Goal: Task Accomplishment & Management: Use online tool/utility

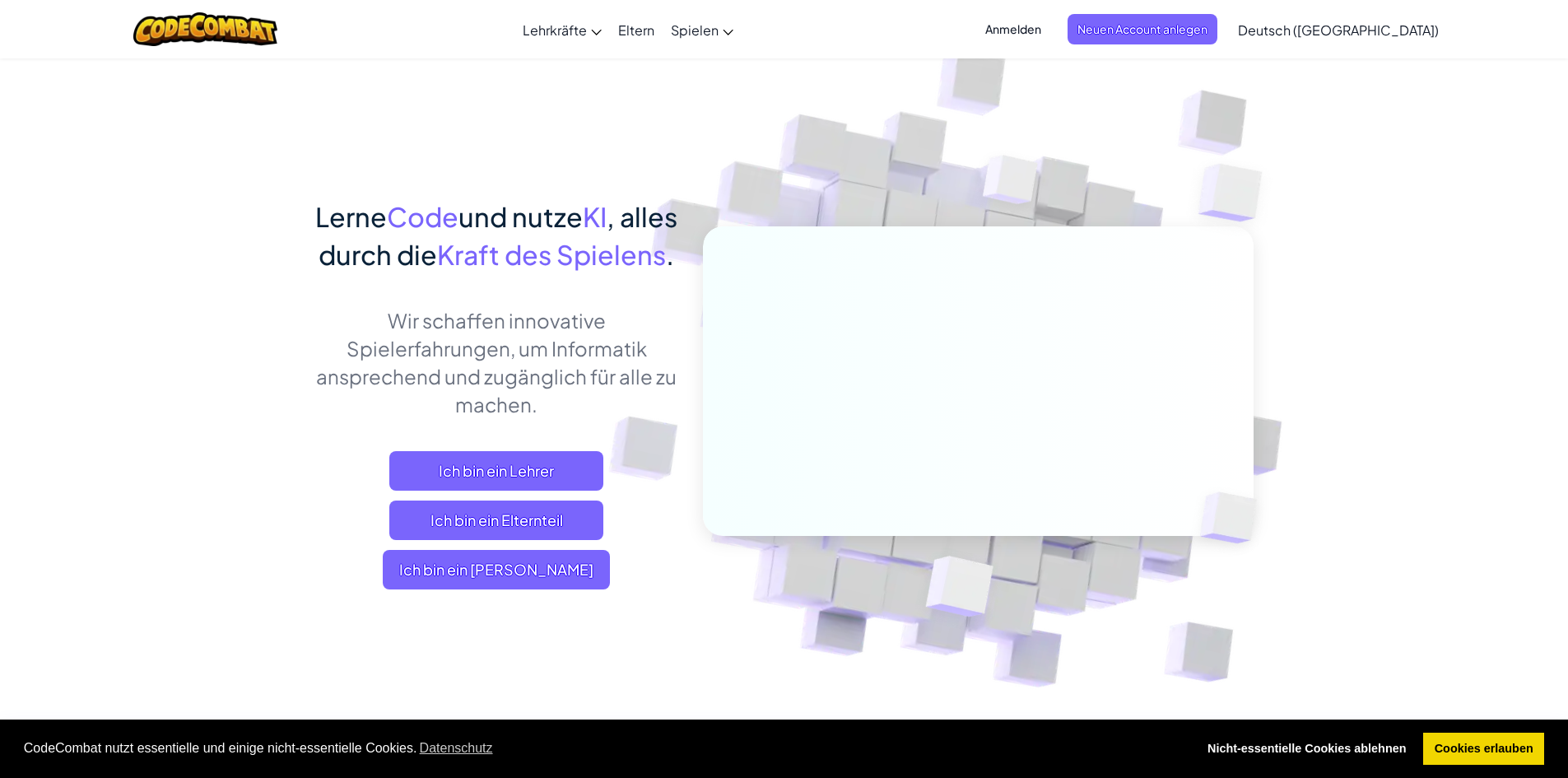
click at [563, 589] on span "Ich bin ein [PERSON_NAME]" at bounding box center [496, 569] width 227 height 40
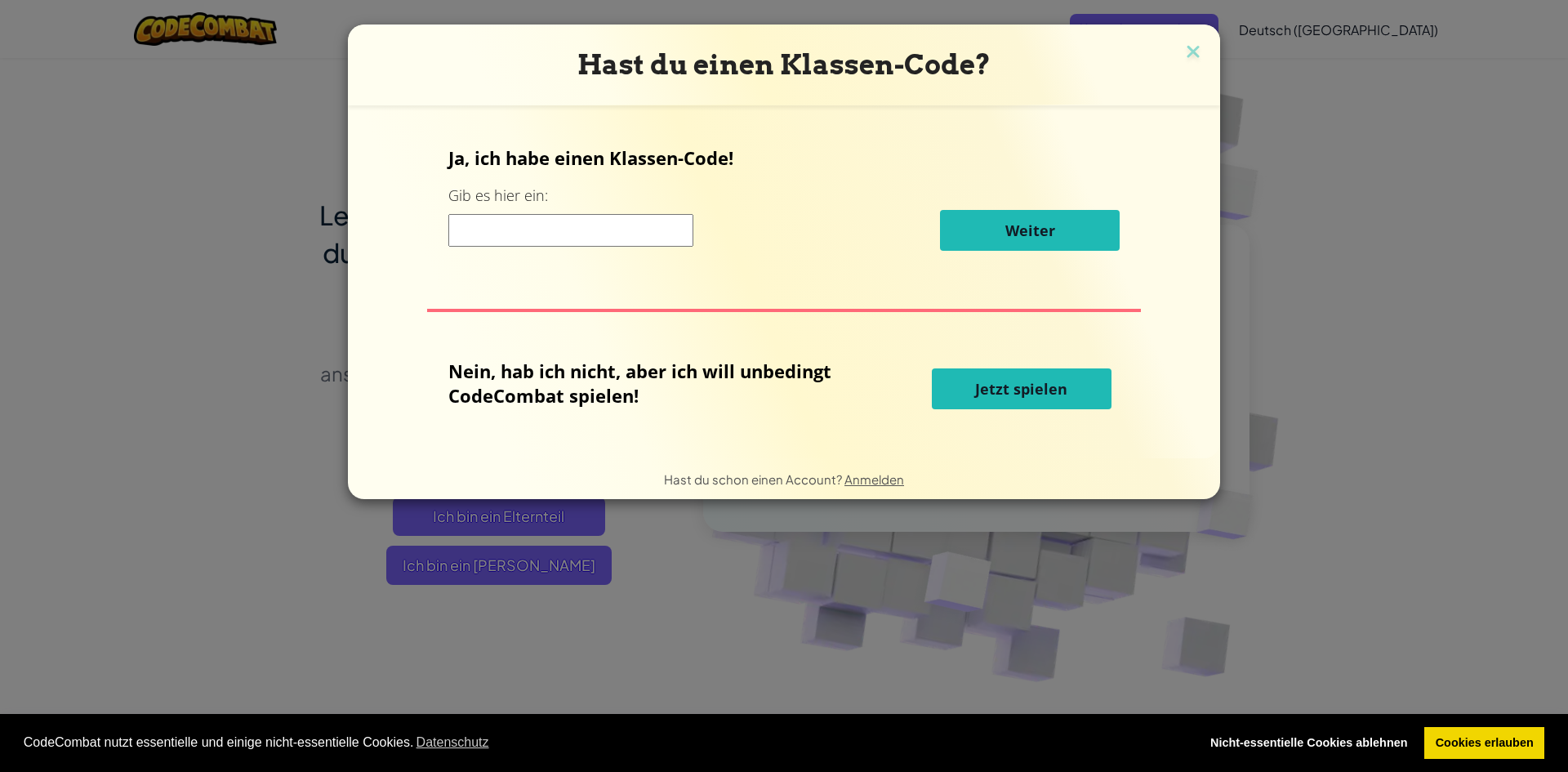
click at [649, 231] on input at bounding box center [570, 230] width 245 height 32
click at [986, 397] on span "Jetzt spielen" at bounding box center [1022, 388] width 92 height 20
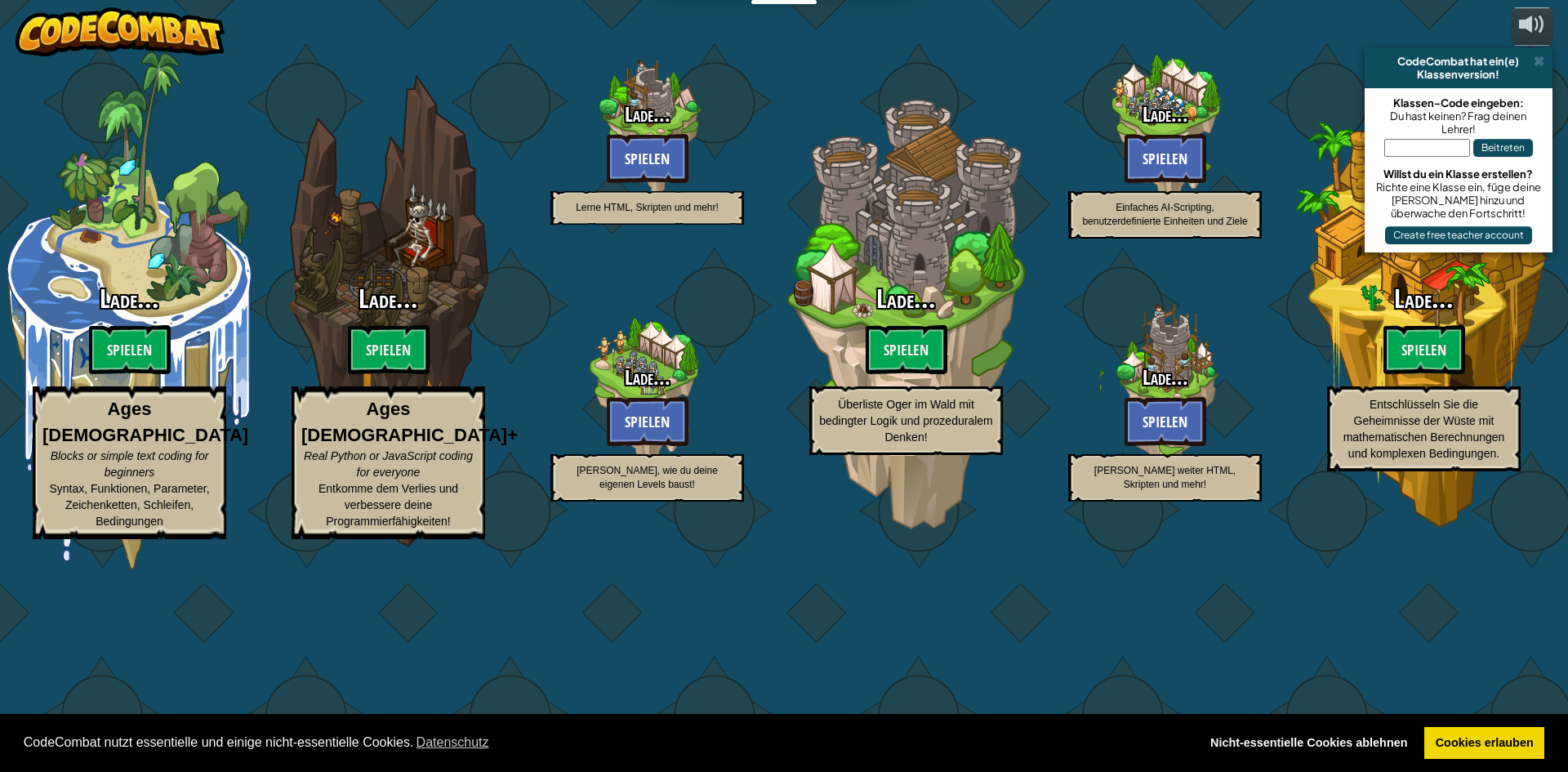
select select "de-DE"
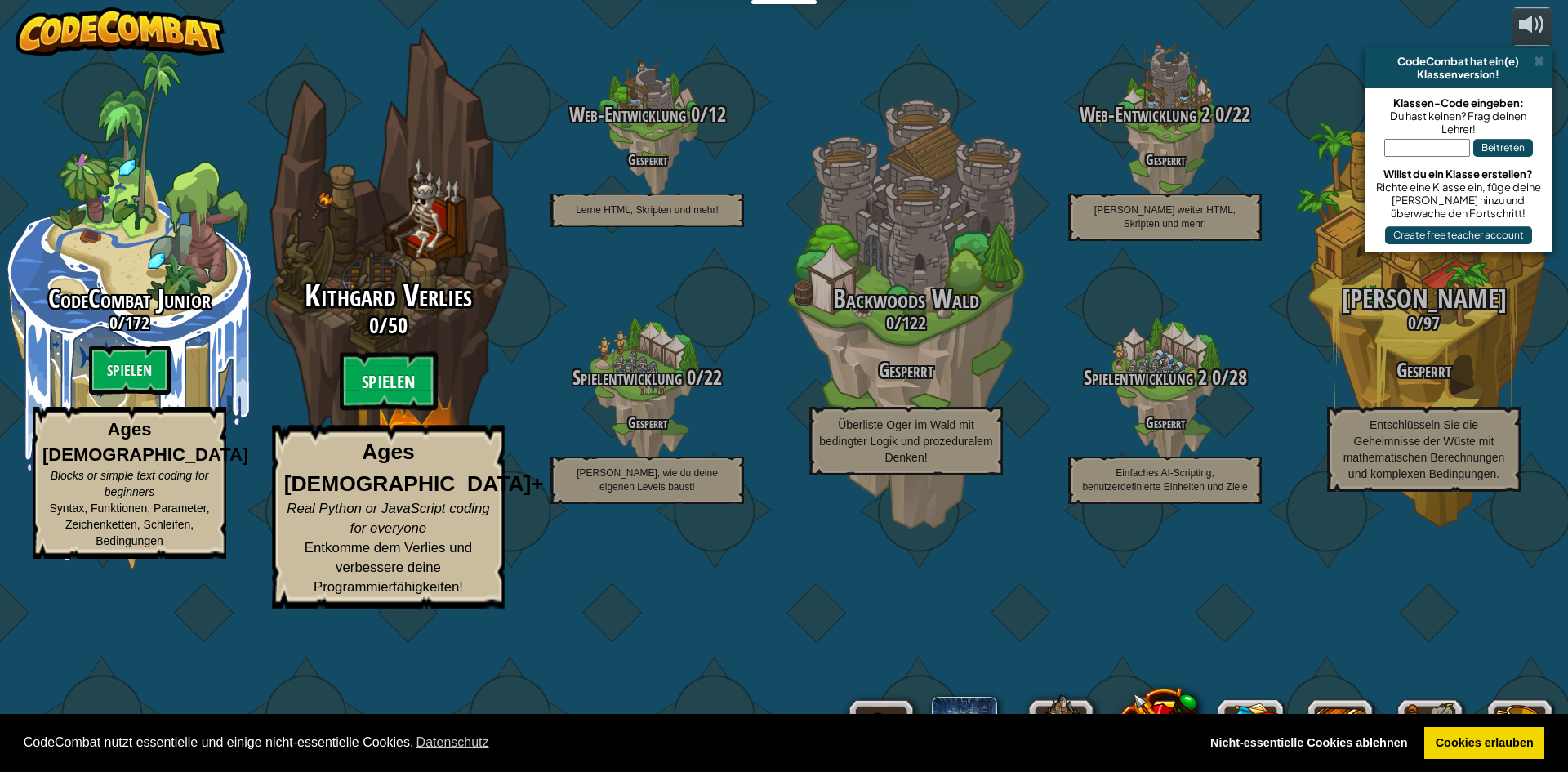
click at [418, 411] on btn "Spielen" at bounding box center [388, 381] width 98 height 59
select select "de-DE"
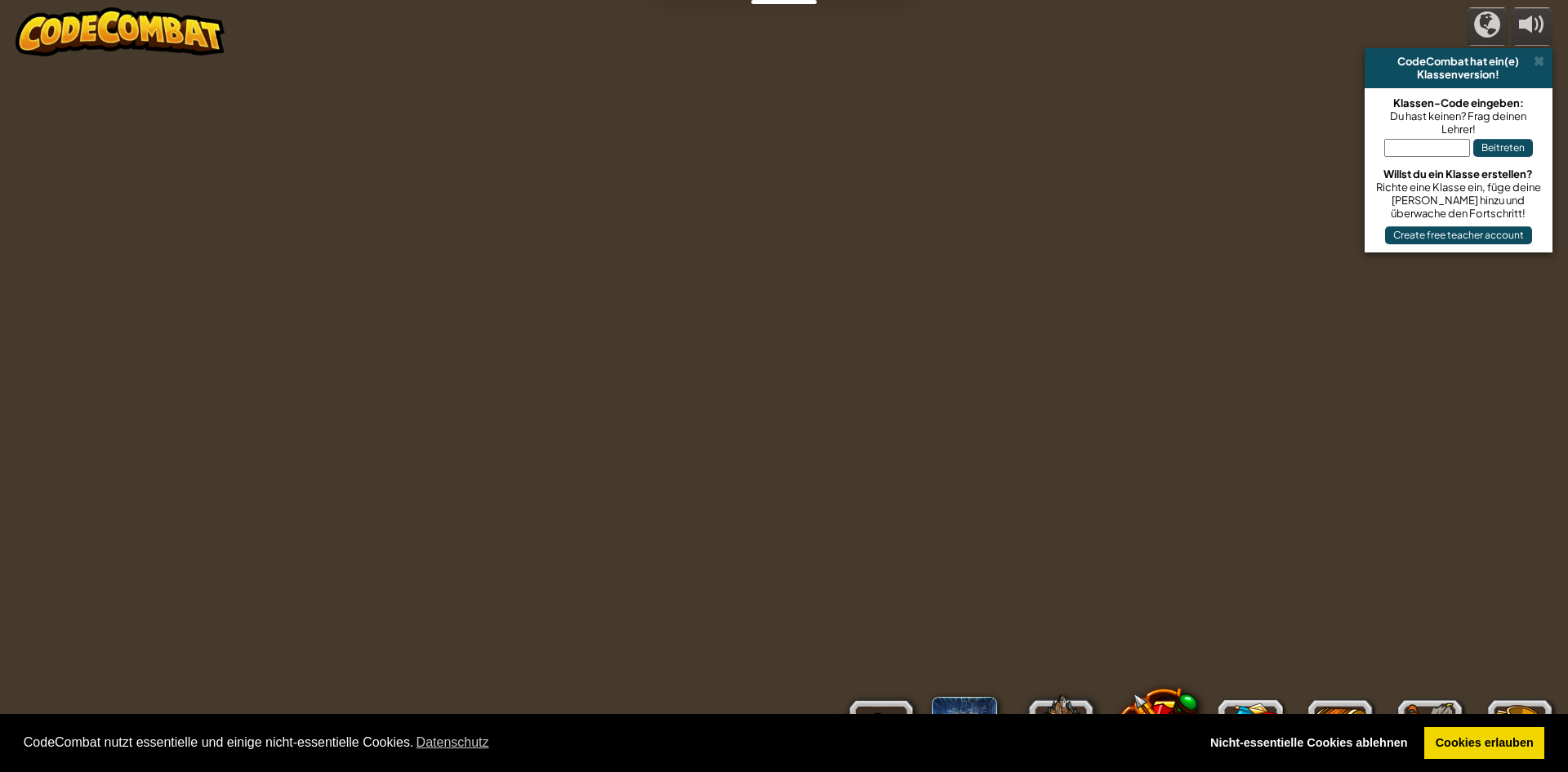
select select "de-DE"
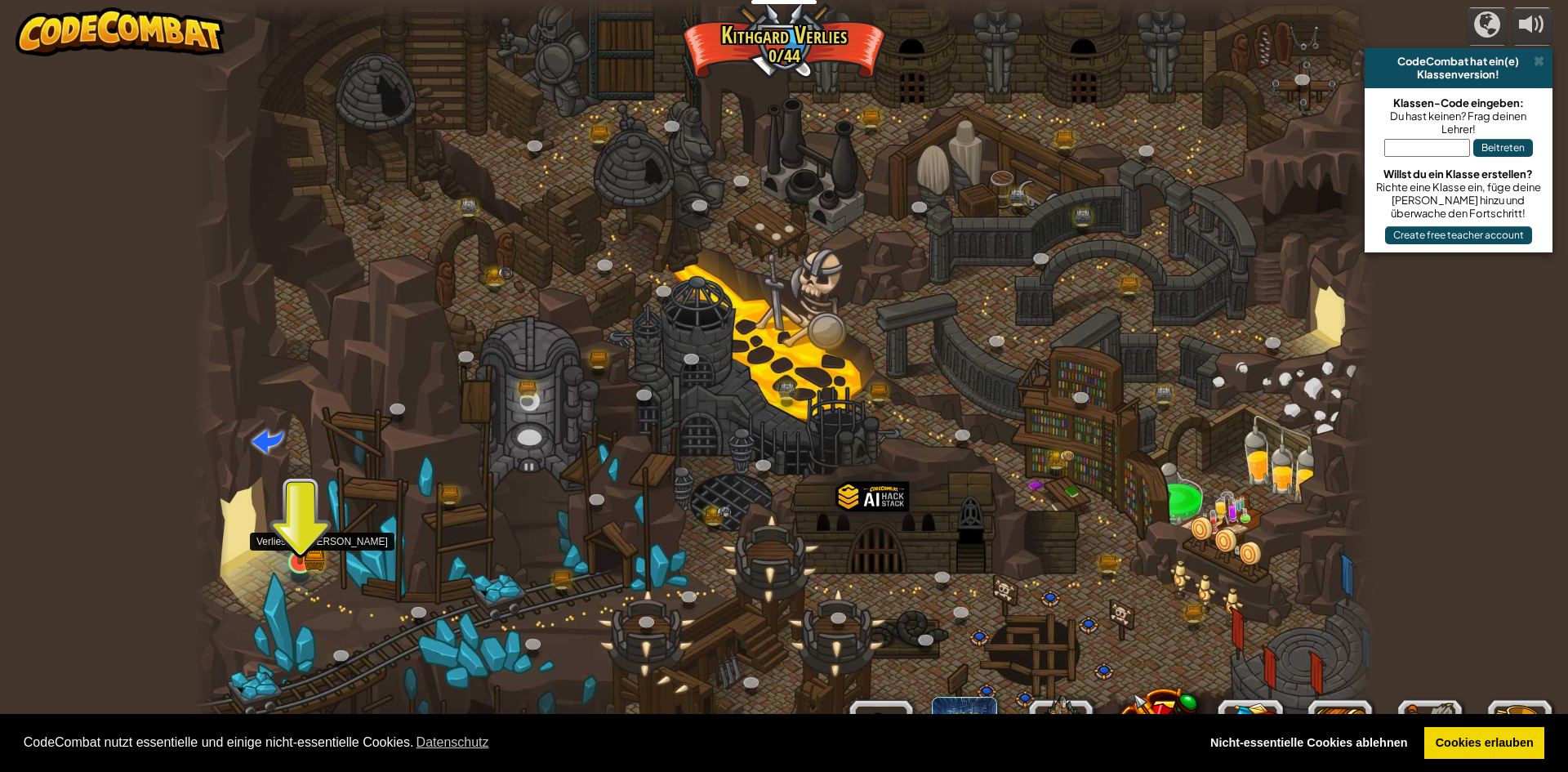
click at [298, 558] on img at bounding box center [299, 529] width 32 height 70
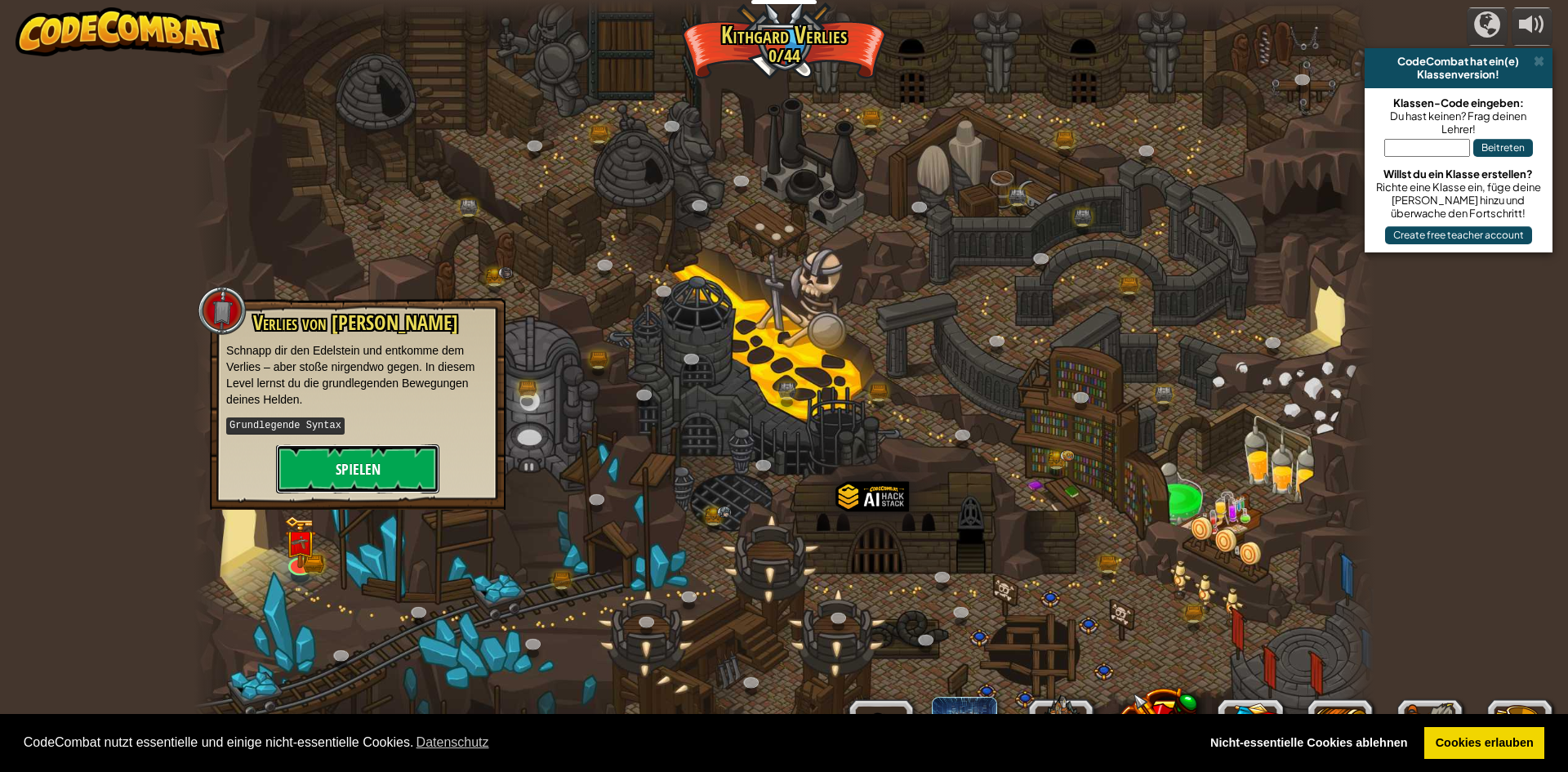
click at [346, 479] on button "Spielen" at bounding box center [357, 469] width 163 height 49
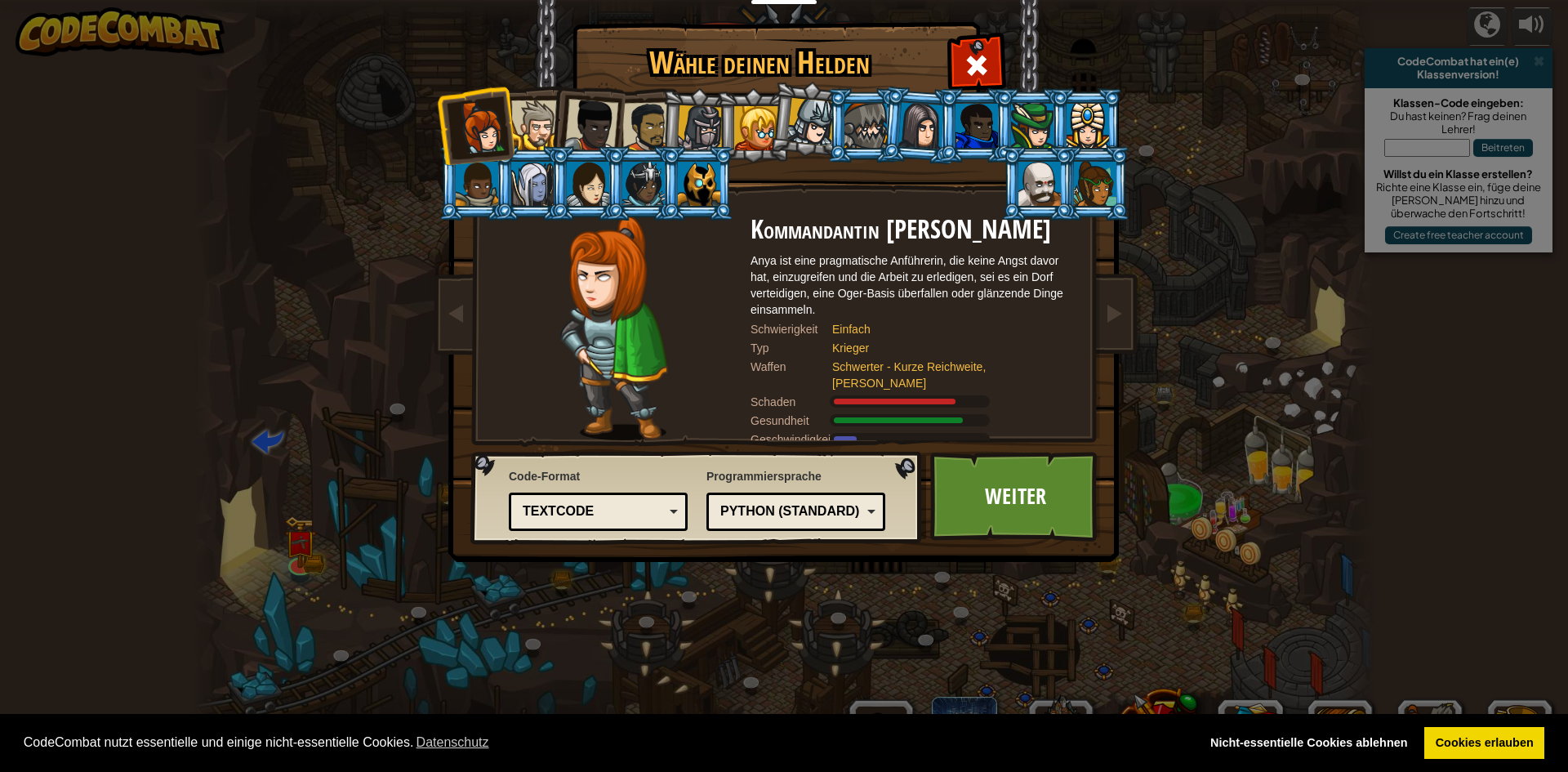
click at [518, 192] on div at bounding box center [533, 184] width 43 height 44
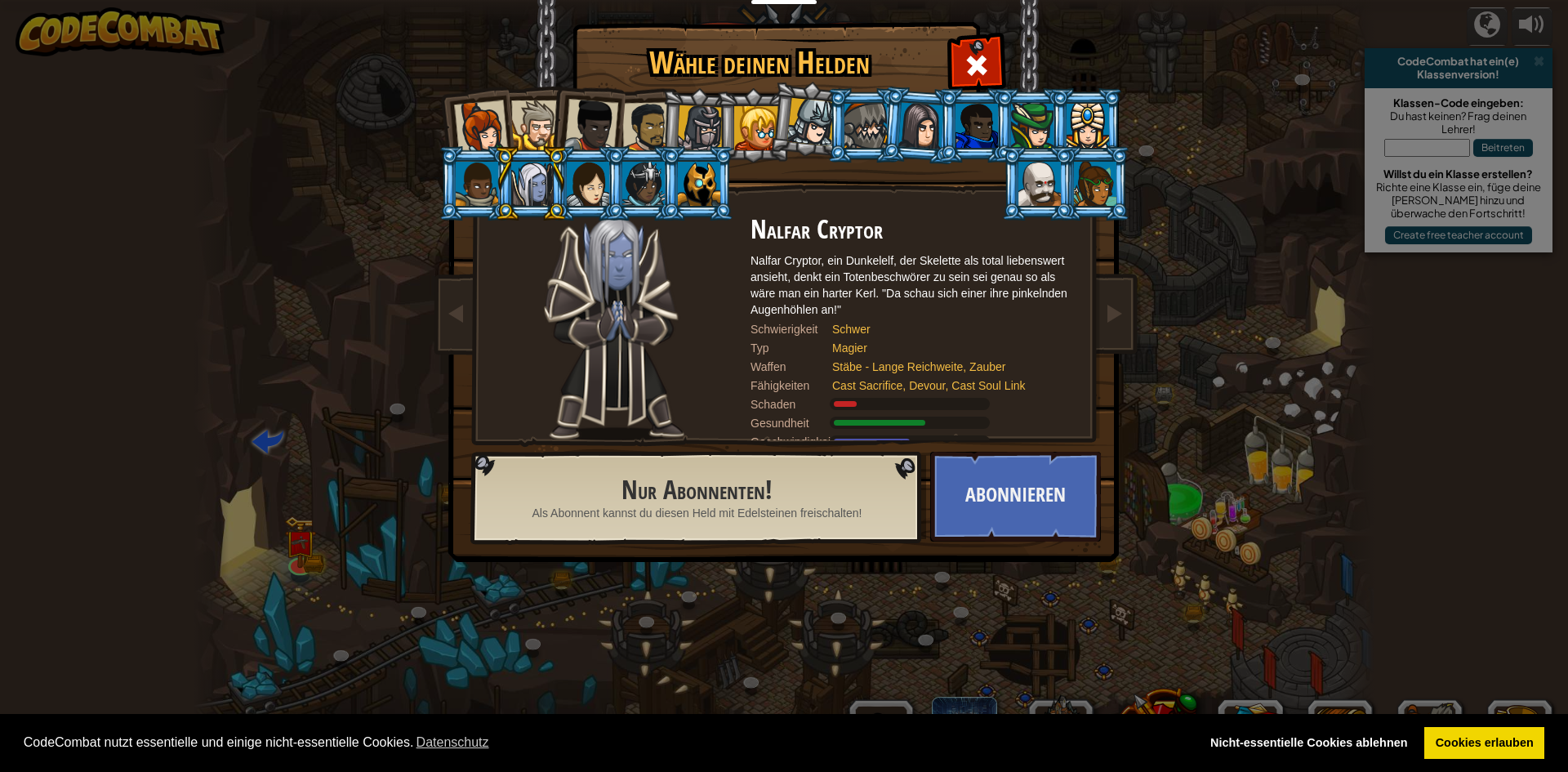
click at [926, 137] on div at bounding box center [921, 125] width 45 height 46
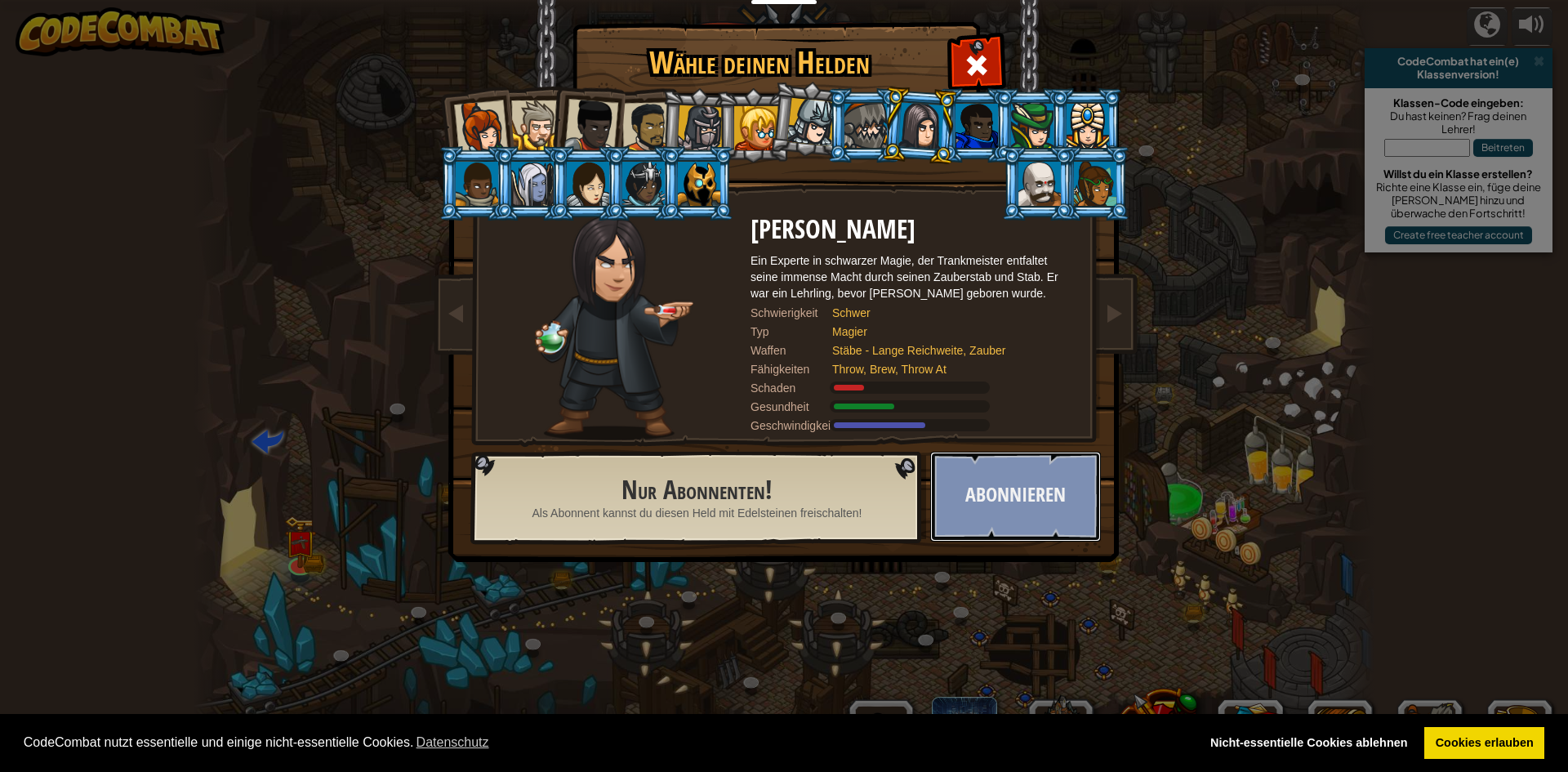
click at [1026, 504] on button "Abonnieren" at bounding box center [1016, 496] width 171 height 90
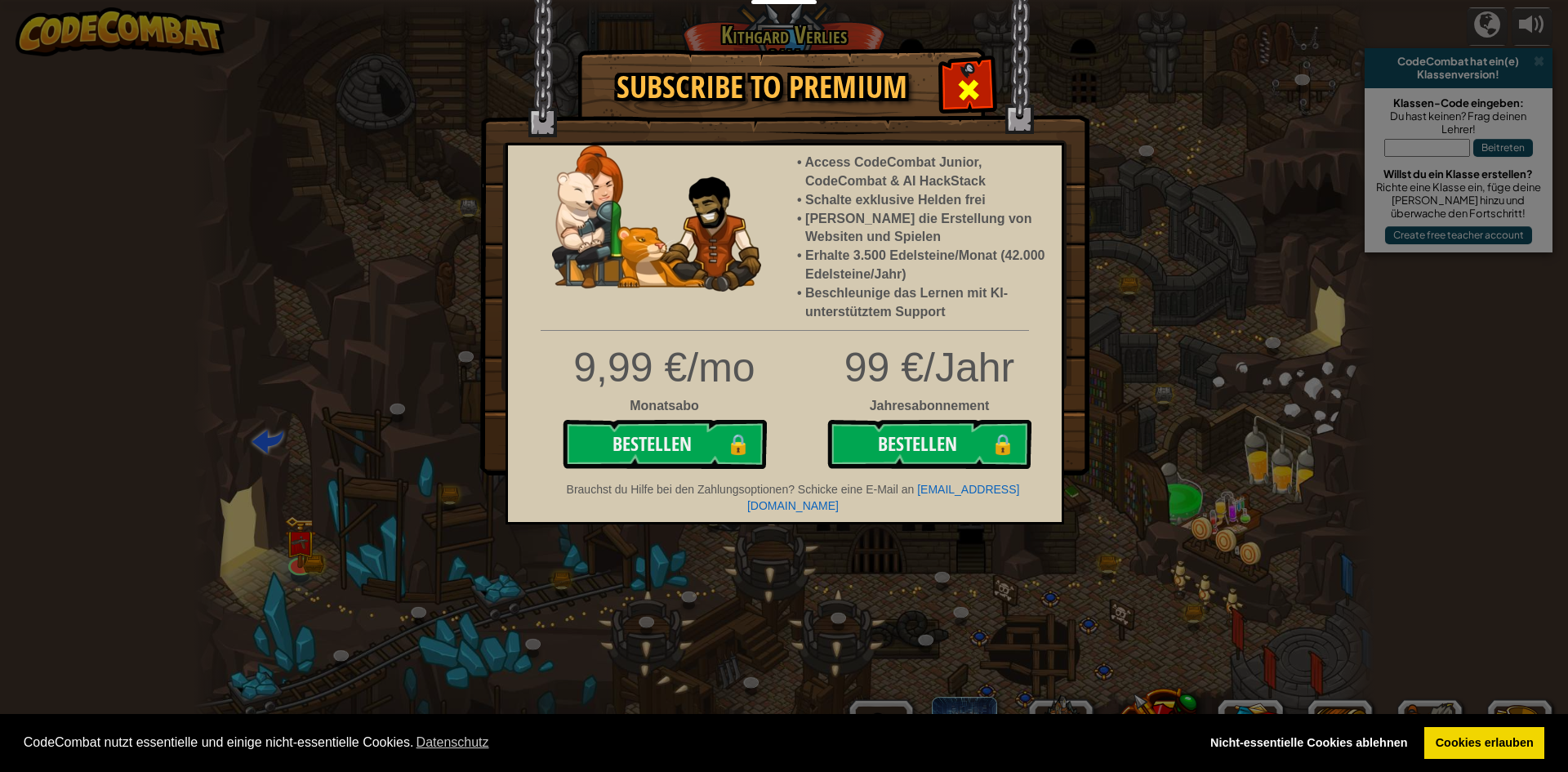
click at [964, 80] on span at bounding box center [969, 90] width 27 height 27
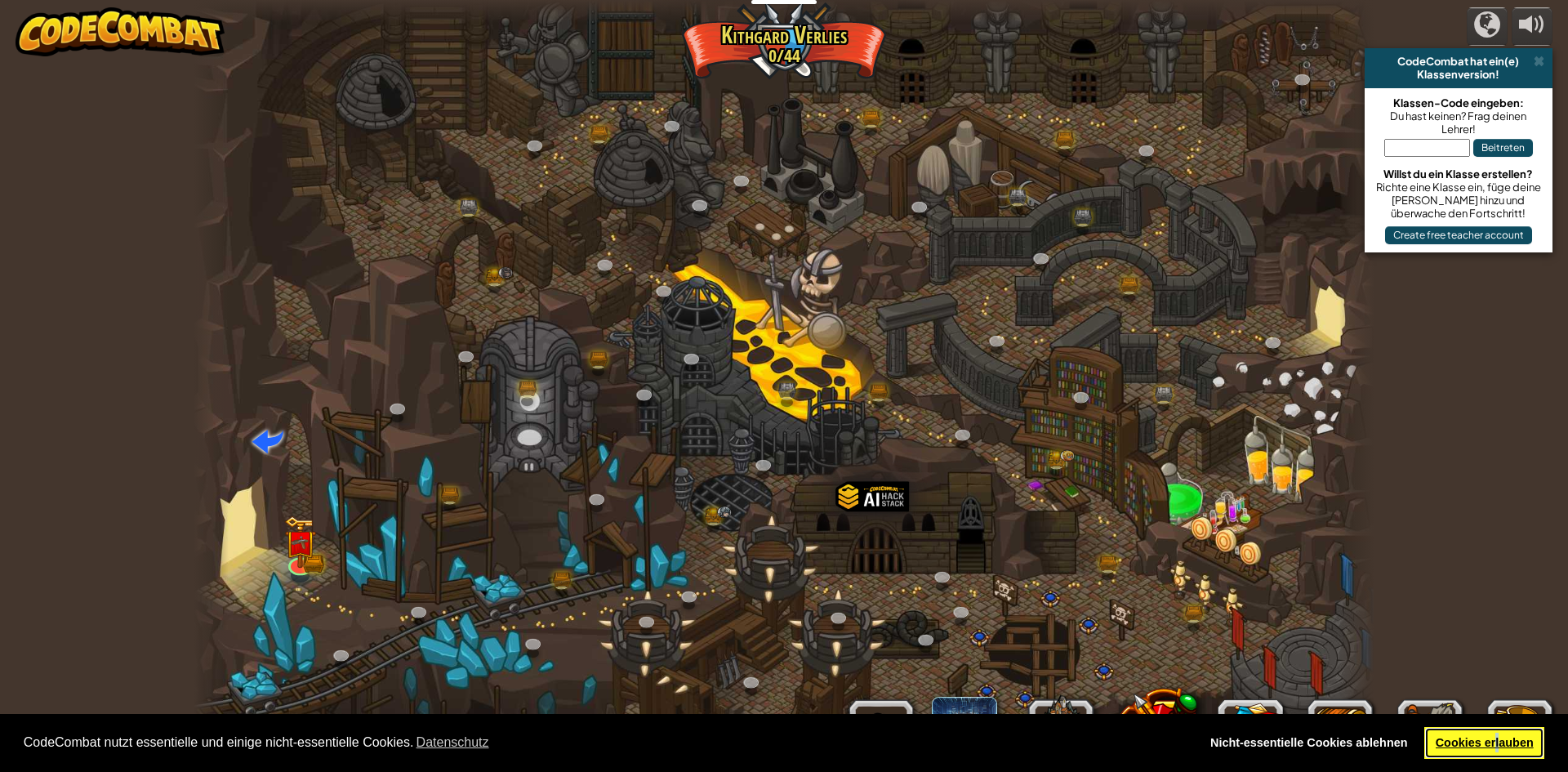
click at [1497, 745] on link "Cookies erlauben" at bounding box center [1484, 743] width 120 height 32
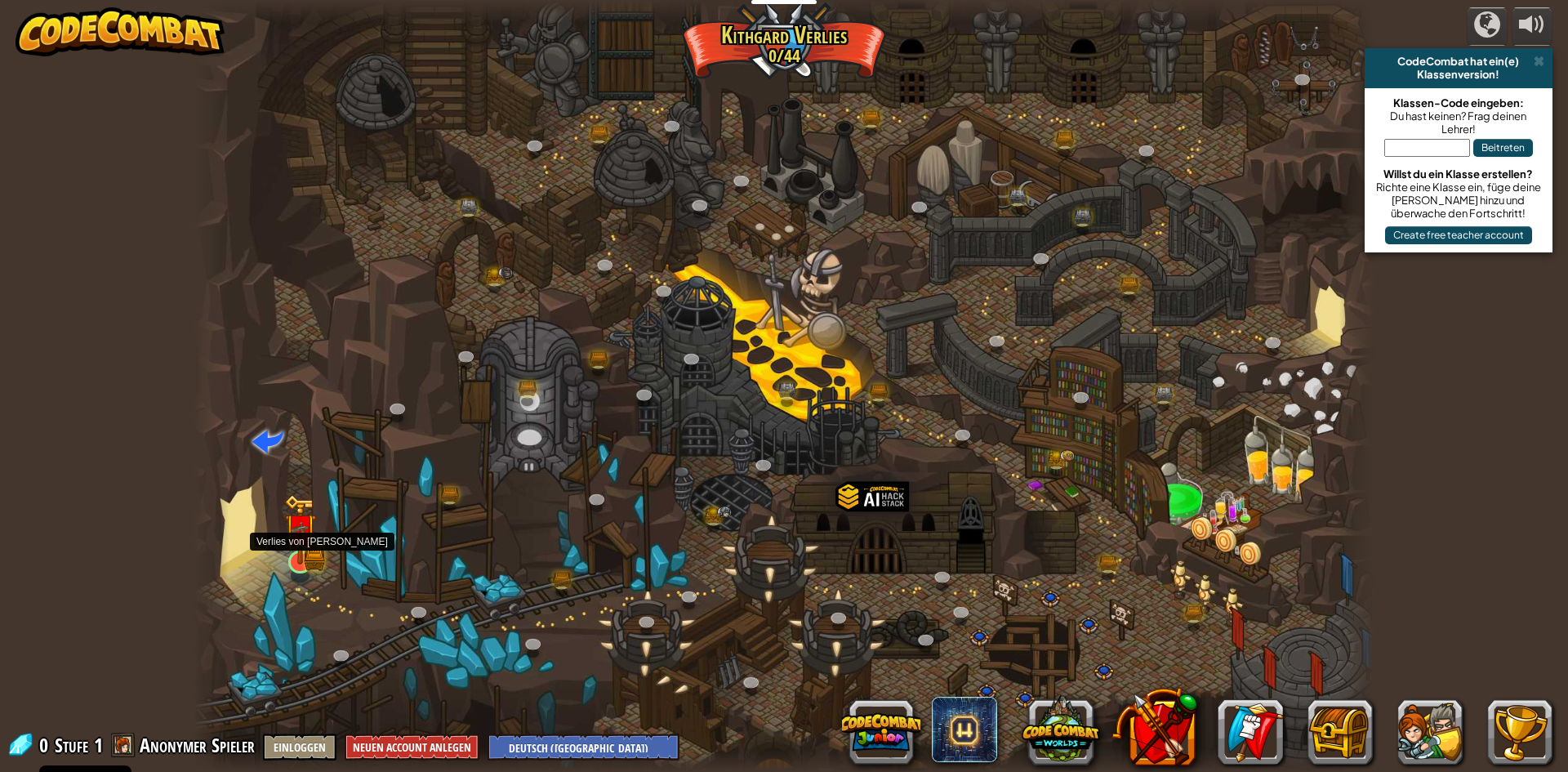
click at [297, 558] on img at bounding box center [299, 529] width 32 height 70
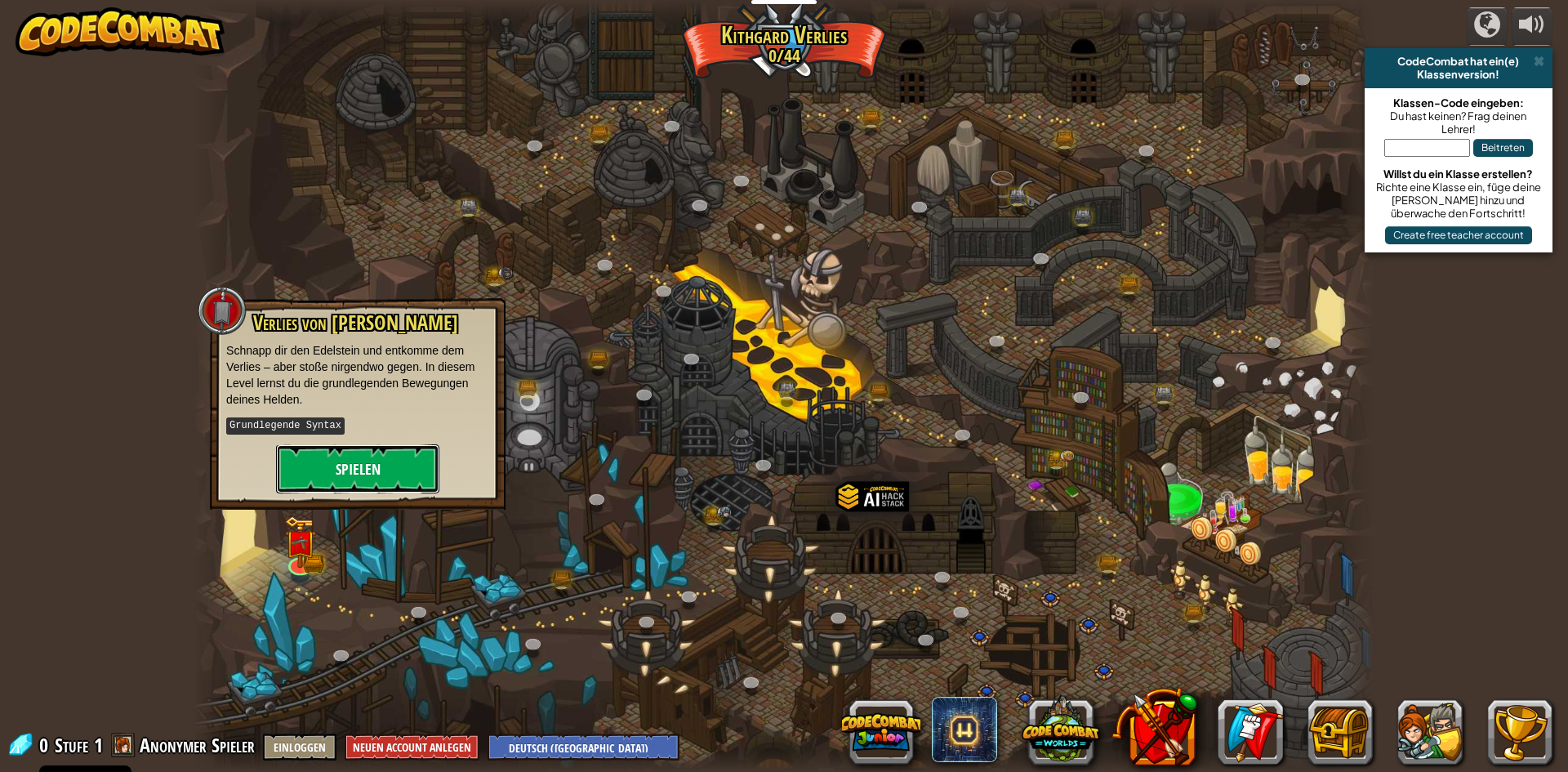
click at [333, 480] on button "Spielen" at bounding box center [357, 469] width 163 height 49
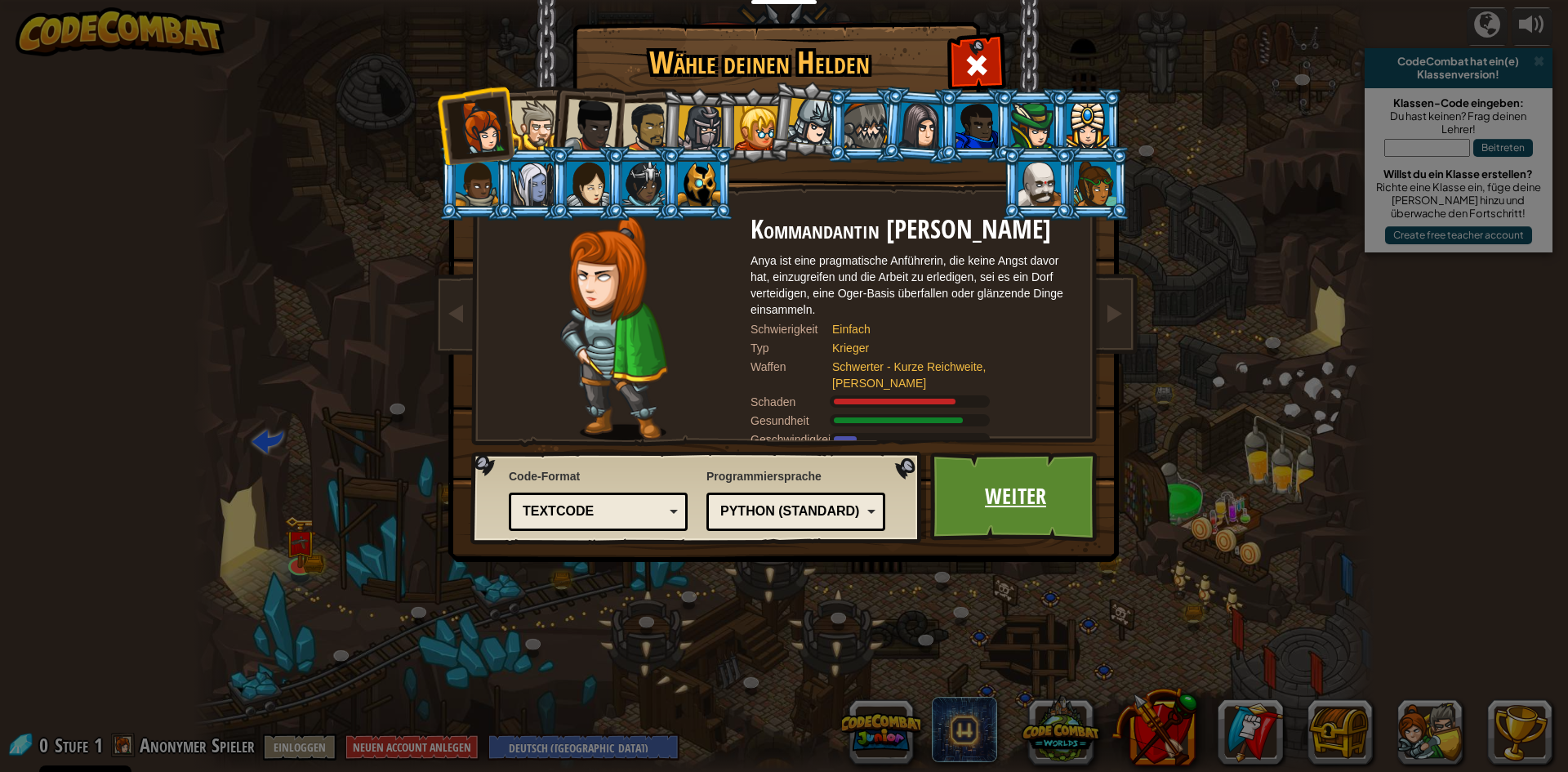
click at [954, 474] on link "Weiter" at bounding box center [1016, 496] width 171 height 90
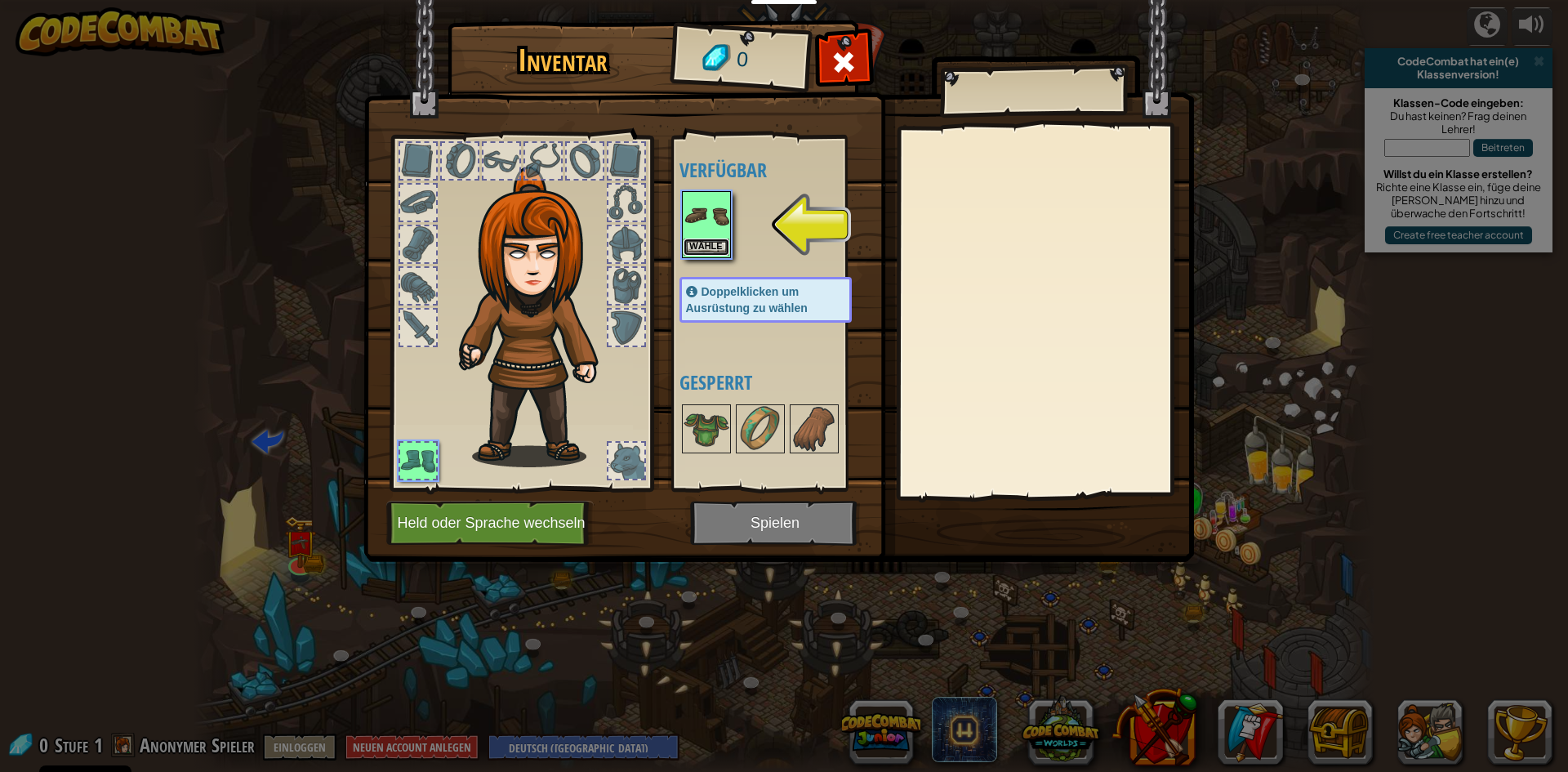
click at [709, 240] on button "Wähle" at bounding box center [706, 247] width 45 height 17
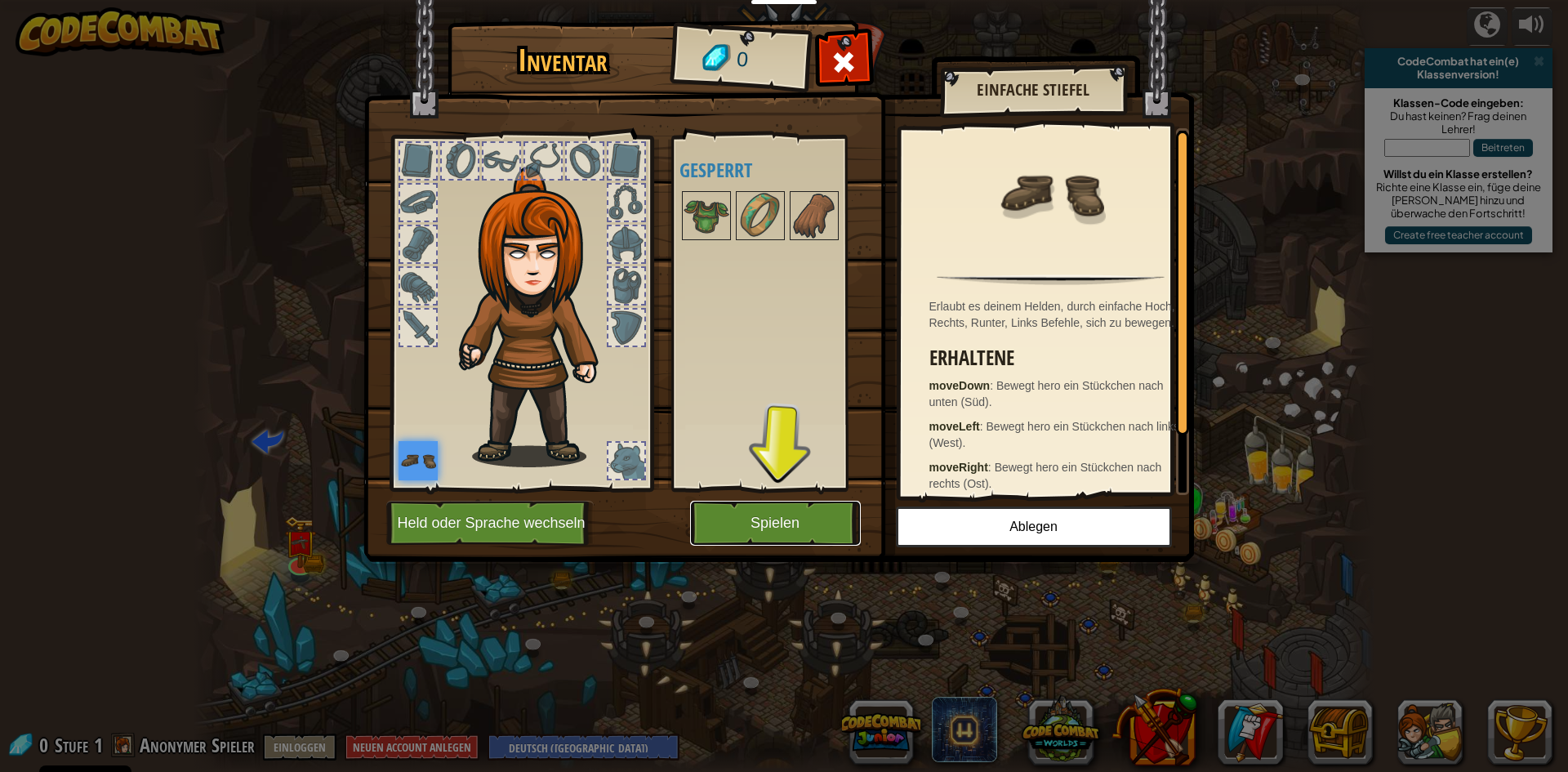
click at [771, 529] on button "Spielen" at bounding box center [775, 523] width 171 height 45
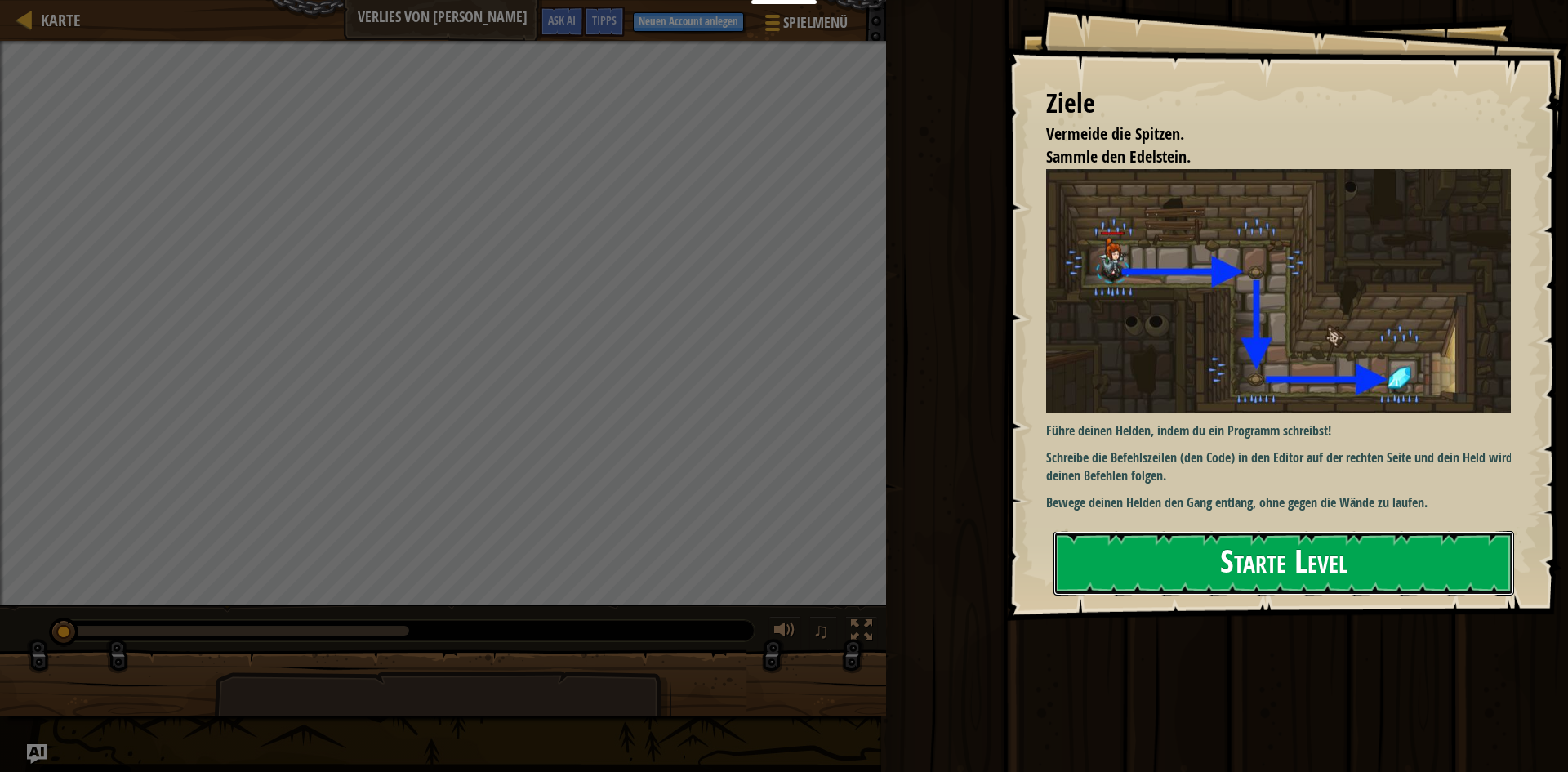
click at [1182, 560] on button "Starte Level" at bounding box center [1283, 563] width 461 height 64
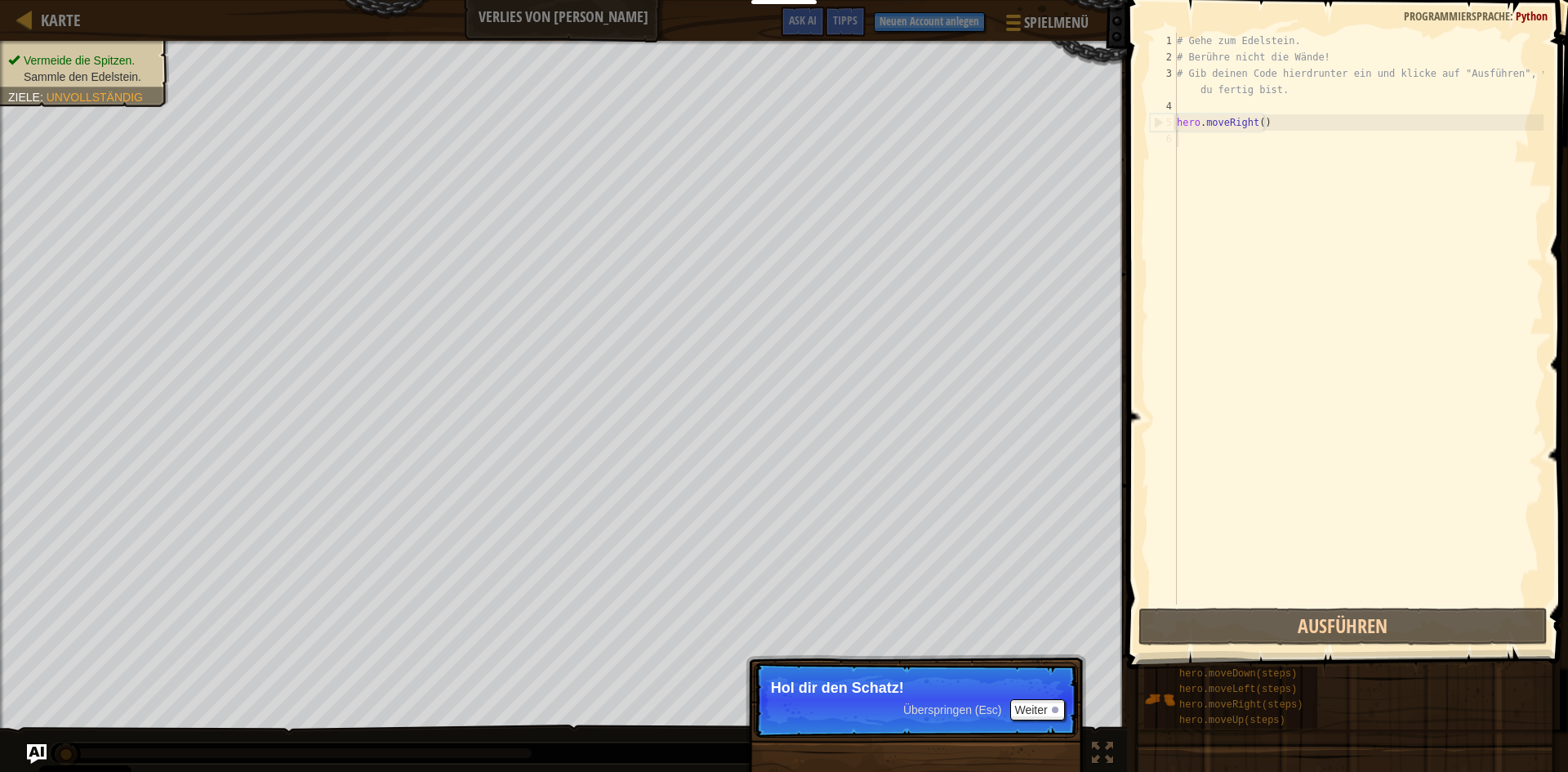
click at [1213, 153] on div "# Gehe zum Edelstein. # Berühre nicht die Wände! # Gib deinen Code hierdrunter …" at bounding box center [1359, 334] width 370 height 604
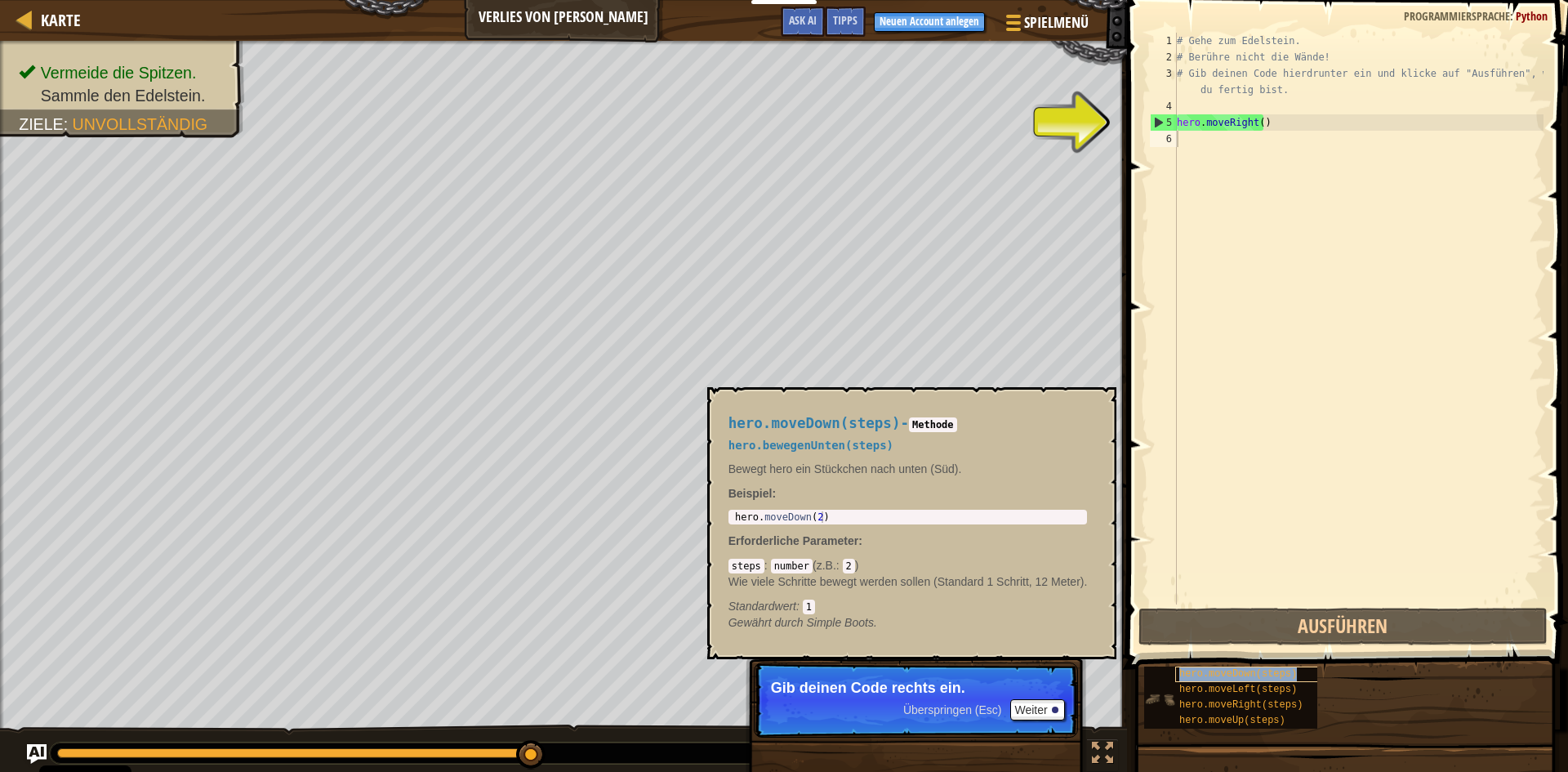
click at [1244, 677] on span "hero.moveDown(steps)" at bounding box center [1239, 673] width 118 height 11
click at [1181, 137] on div "# Gehe zum Edelstein. # Berühre nicht die Wände! # Gib deinen Code hierdrunter …" at bounding box center [1359, 334] width 370 height 604
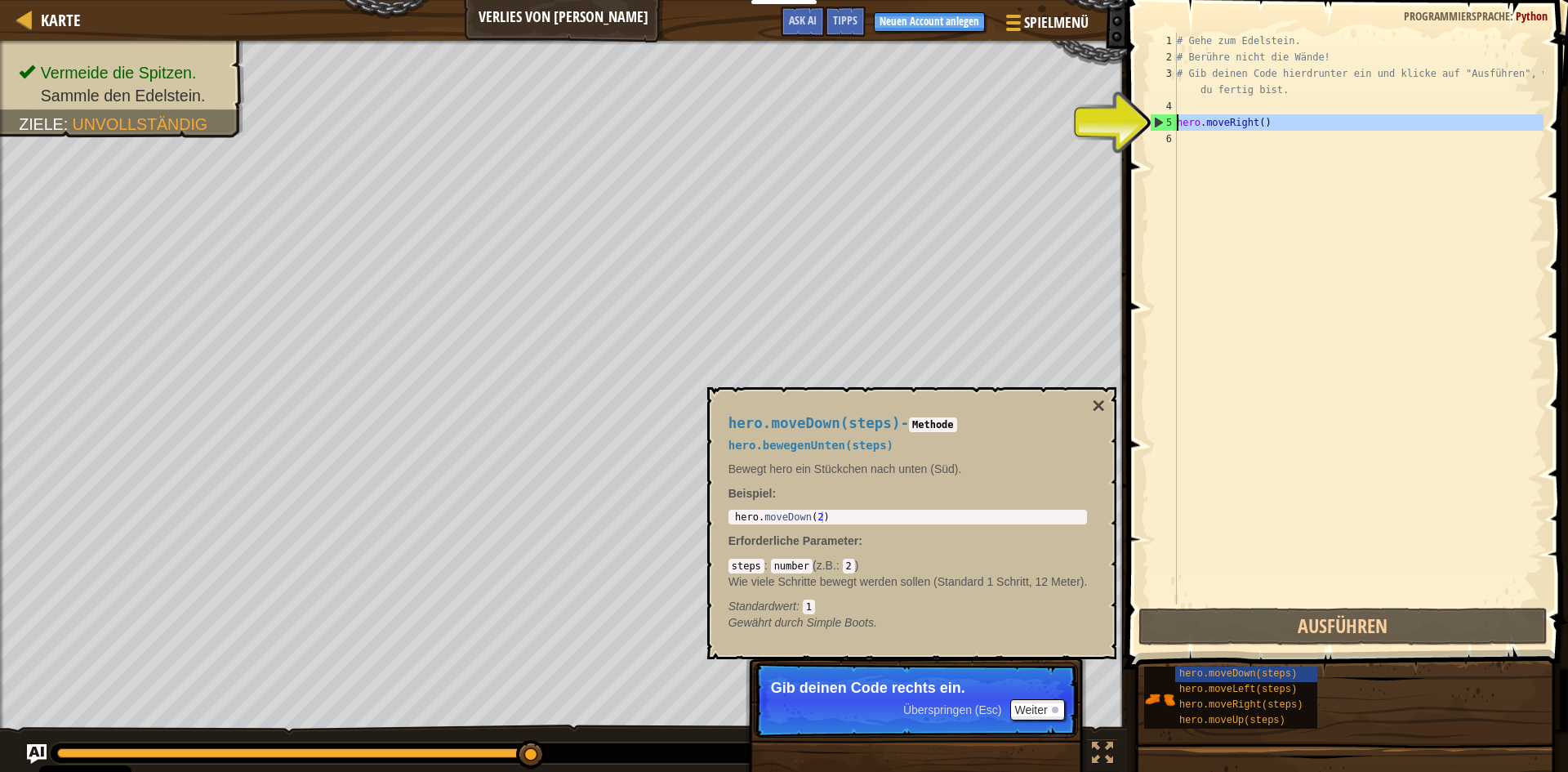
click at [1159, 123] on div "5" at bounding box center [1164, 122] width 27 height 16
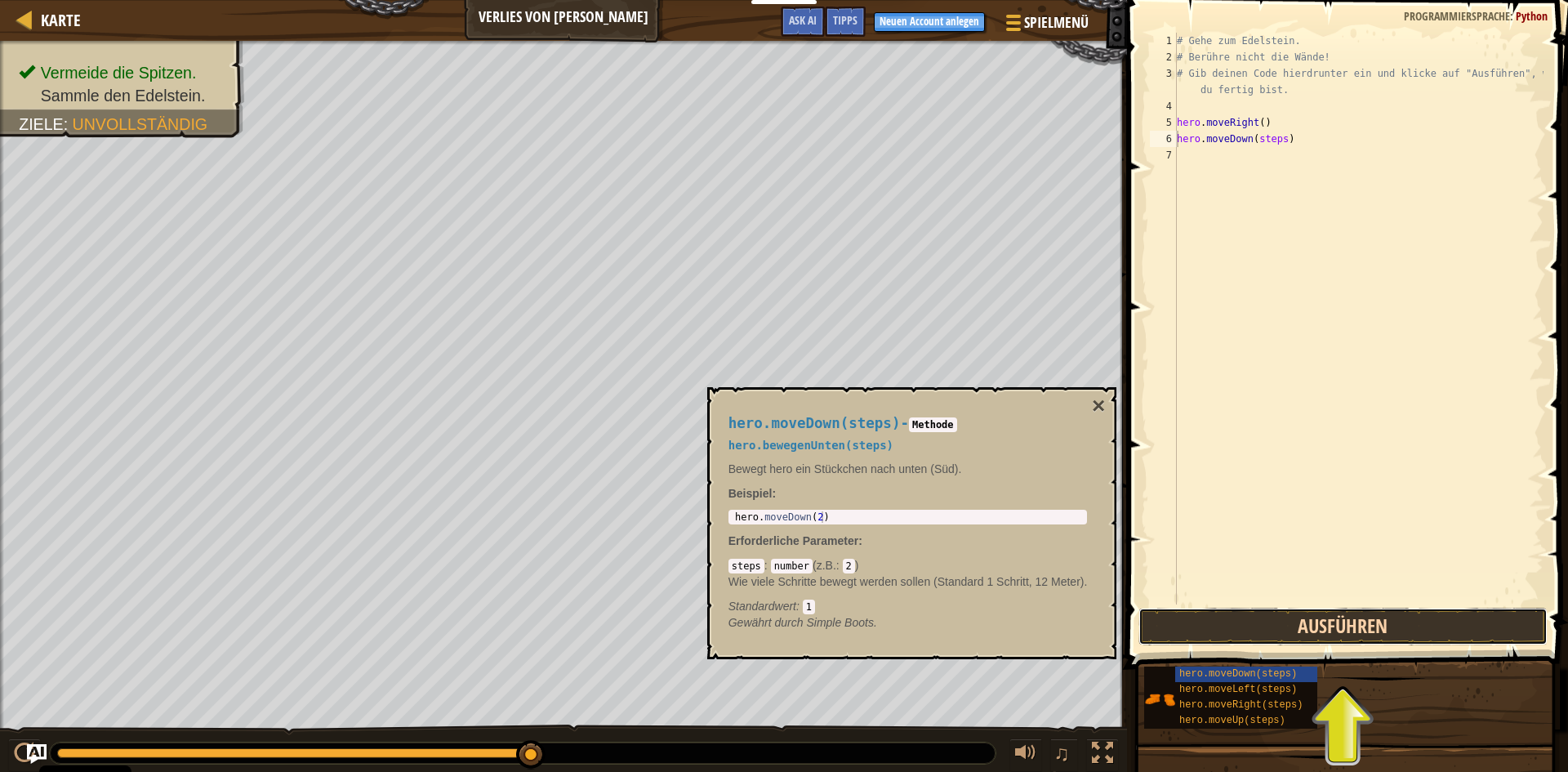
click at [1287, 622] on button "Ausführen" at bounding box center [1343, 627] width 410 height 38
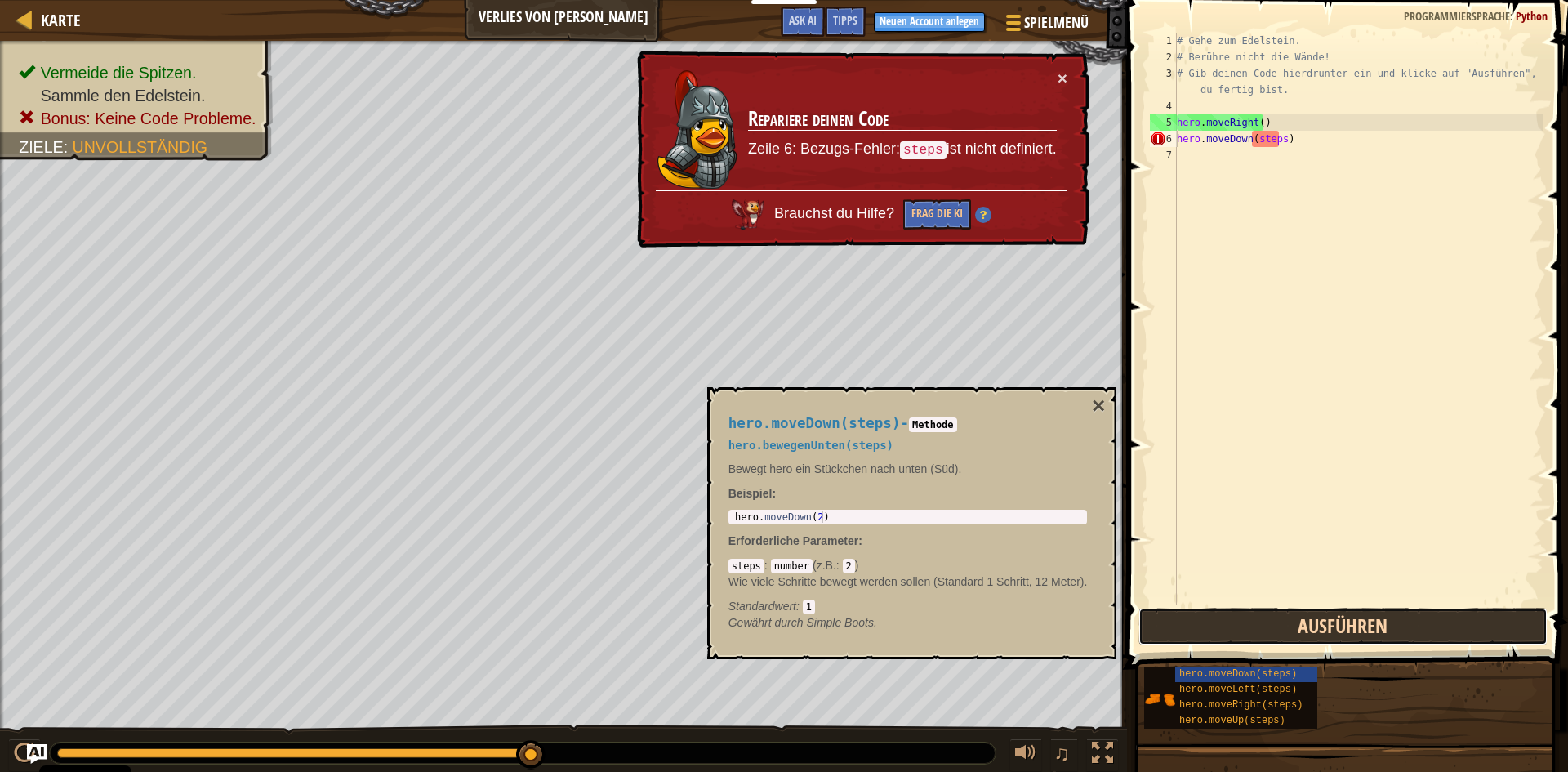
click at [1285, 622] on button "Ausführen" at bounding box center [1343, 627] width 410 height 38
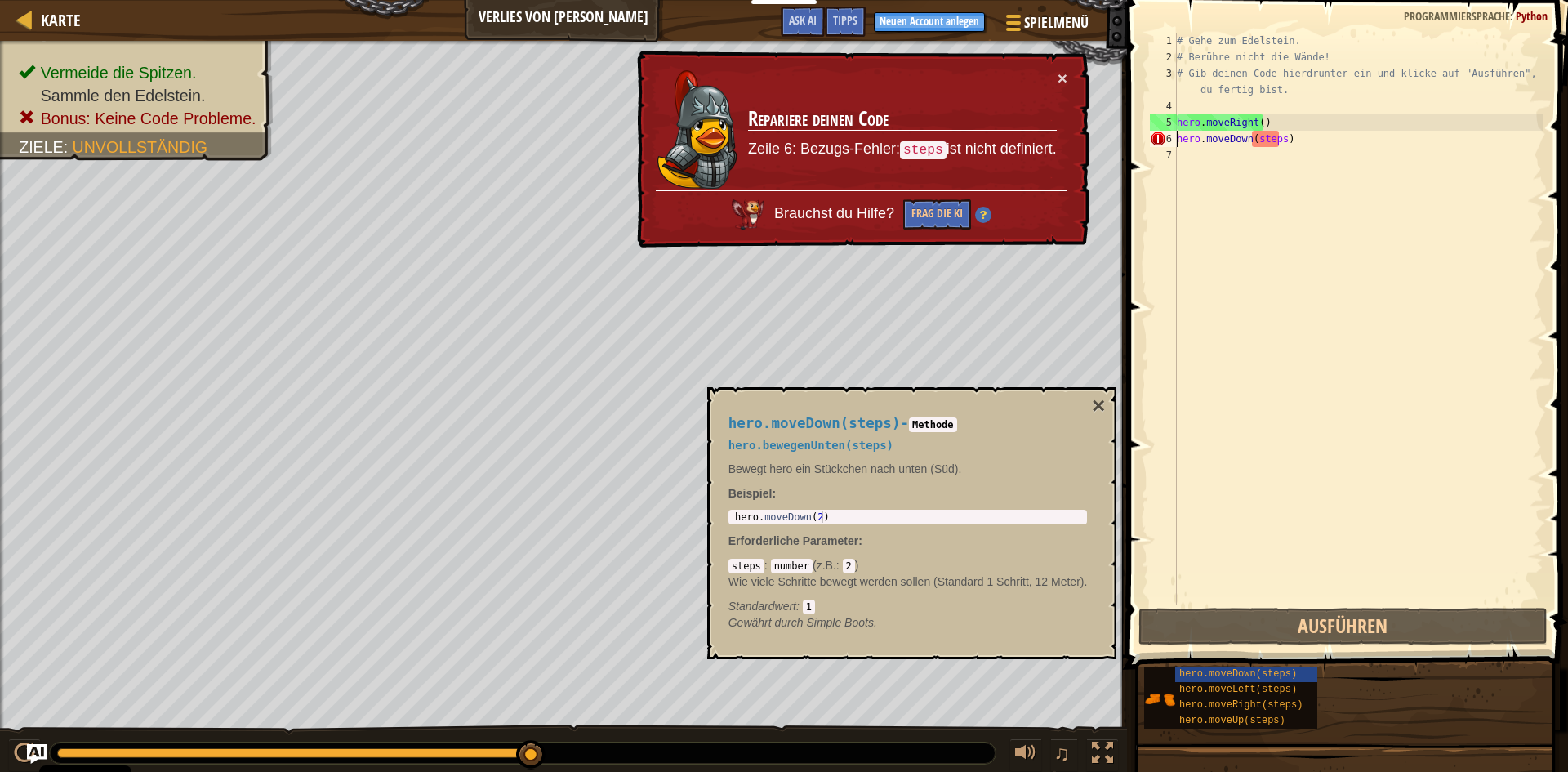
click at [1279, 135] on div "# Gehe zum Edelstein. # Berühre nicht die Wände! # Gib deinen Code hierdrunter …" at bounding box center [1359, 334] width 370 height 604
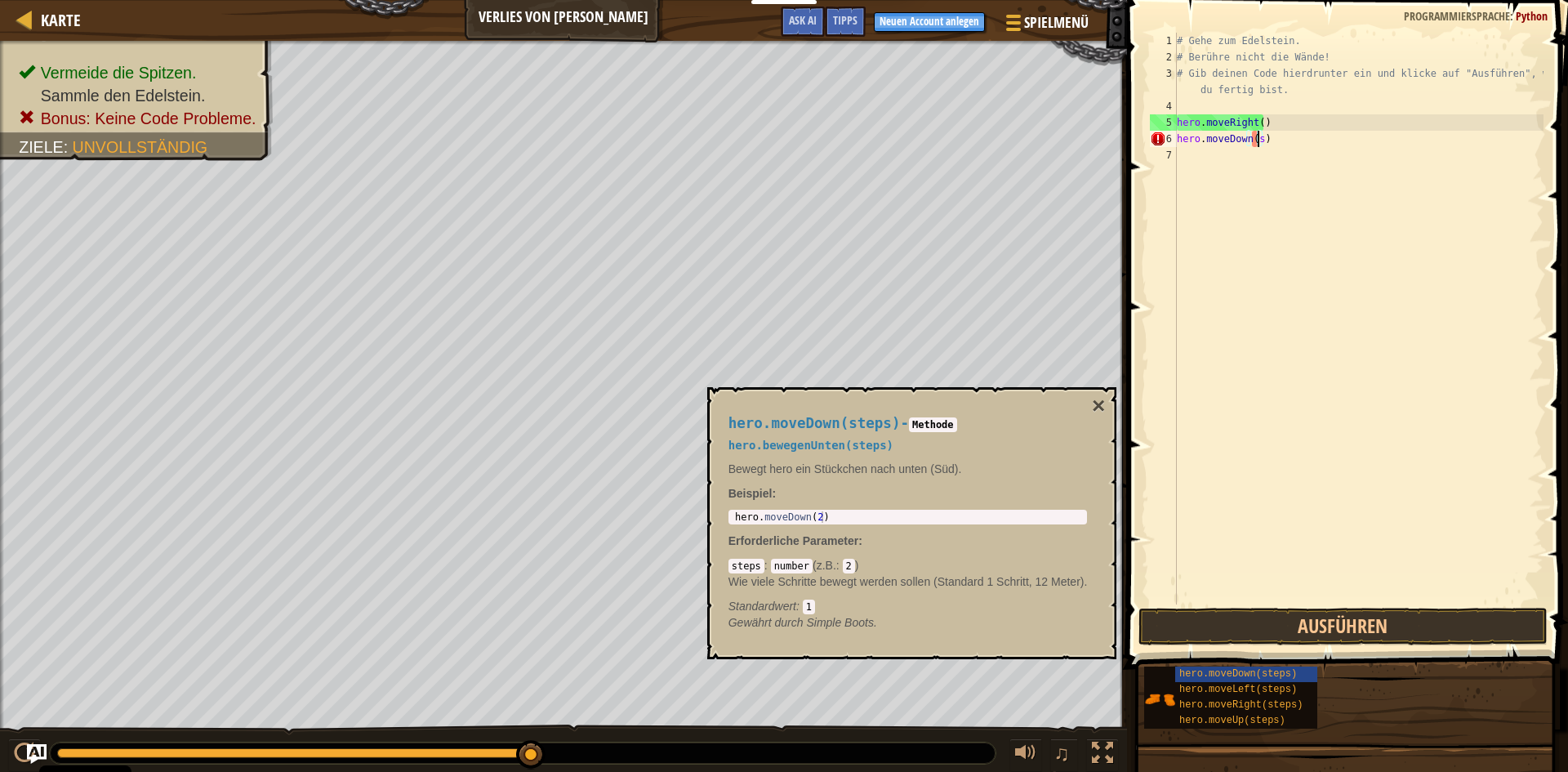
type textarea "hero.moveDown()"
click at [1385, 624] on button "Ausführen" at bounding box center [1343, 627] width 410 height 38
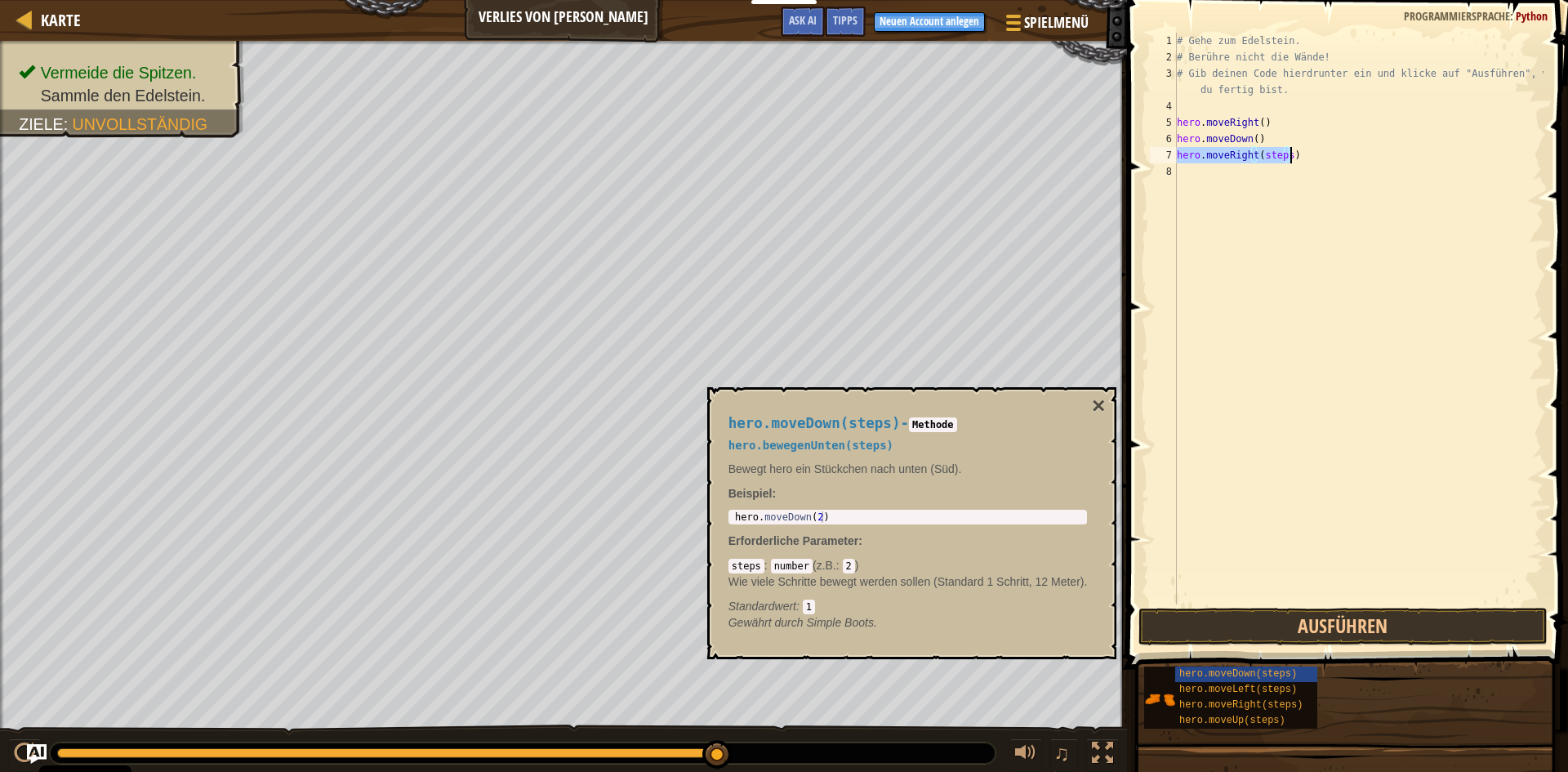
click at [1288, 155] on div "# Gehe zum Edelstein. # Berühre nicht die Wände! # Gib deinen Code hierdrunter …" at bounding box center [1359, 318] width 370 height 572
click at [1286, 155] on div "# Gehe zum Edelstein. # Berühre nicht die Wände! # Gib deinen Code hierdrunter …" at bounding box center [1359, 334] width 370 height 604
type textarea "hero.moveRight()"
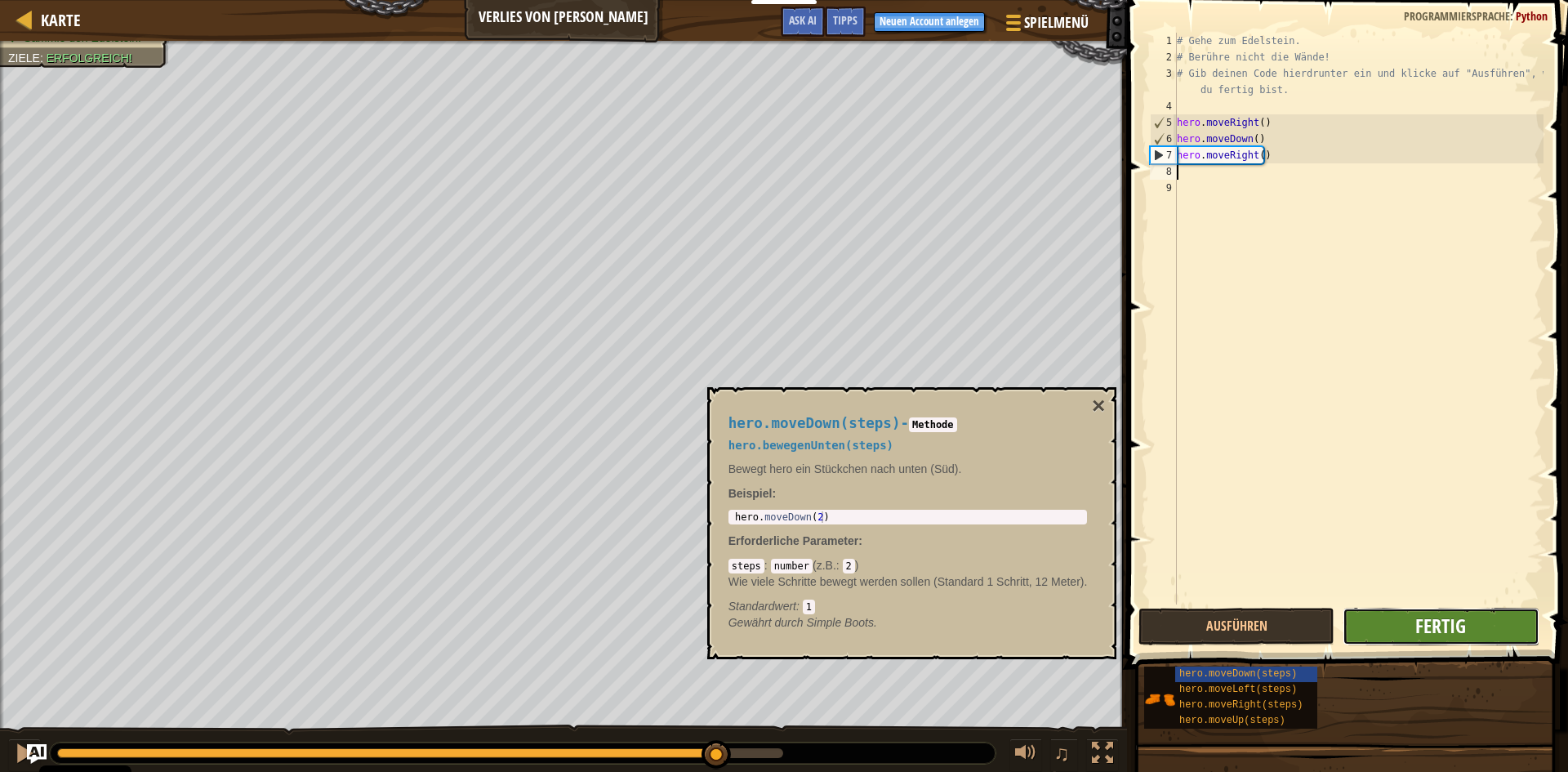
click at [1448, 631] on span "Fertig" at bounding box center [1441, 626] width 50 height 27
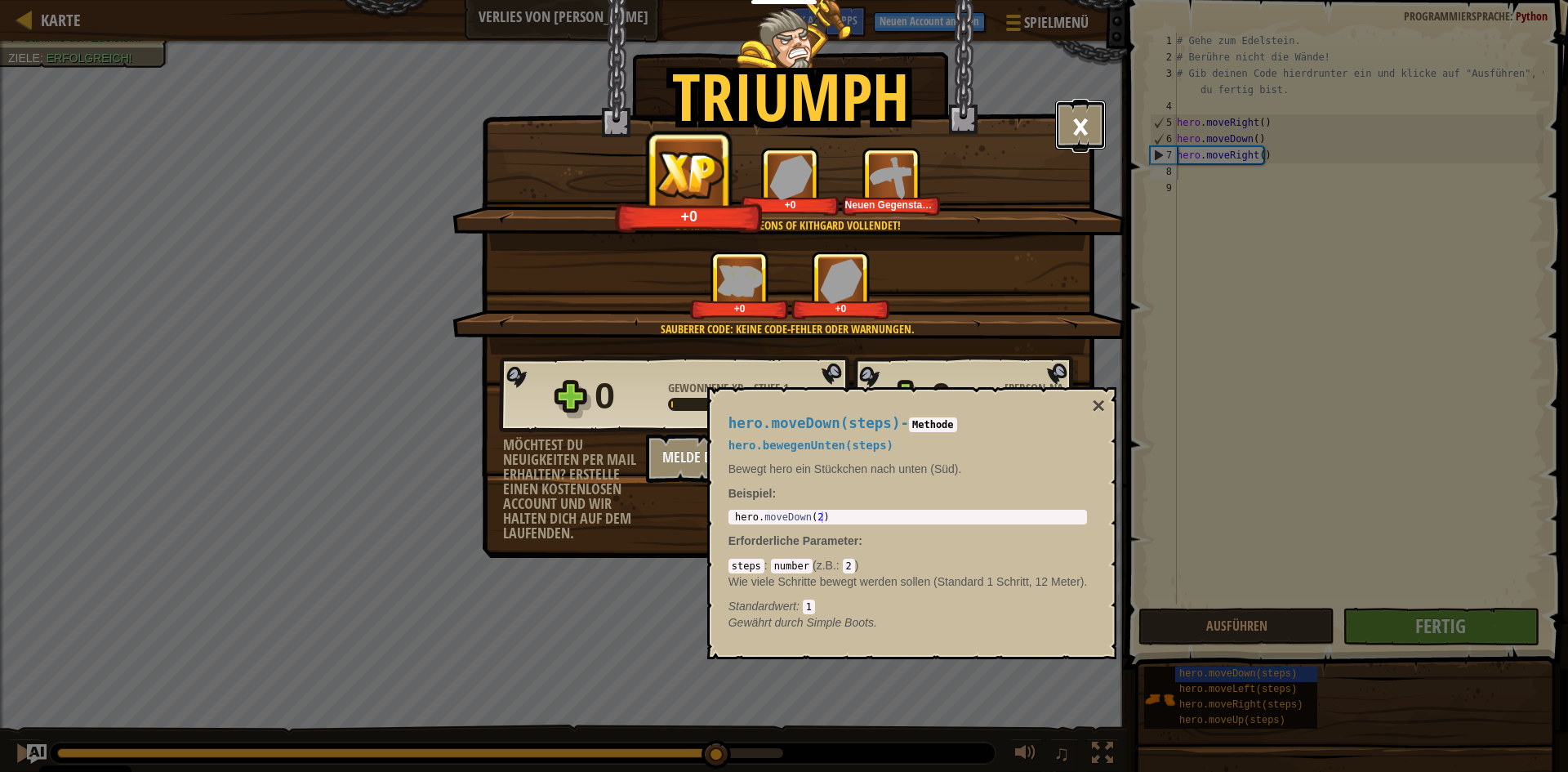
click at [1082, 122] on button "×" at bounding box center [1080, 125] width 50 height 49
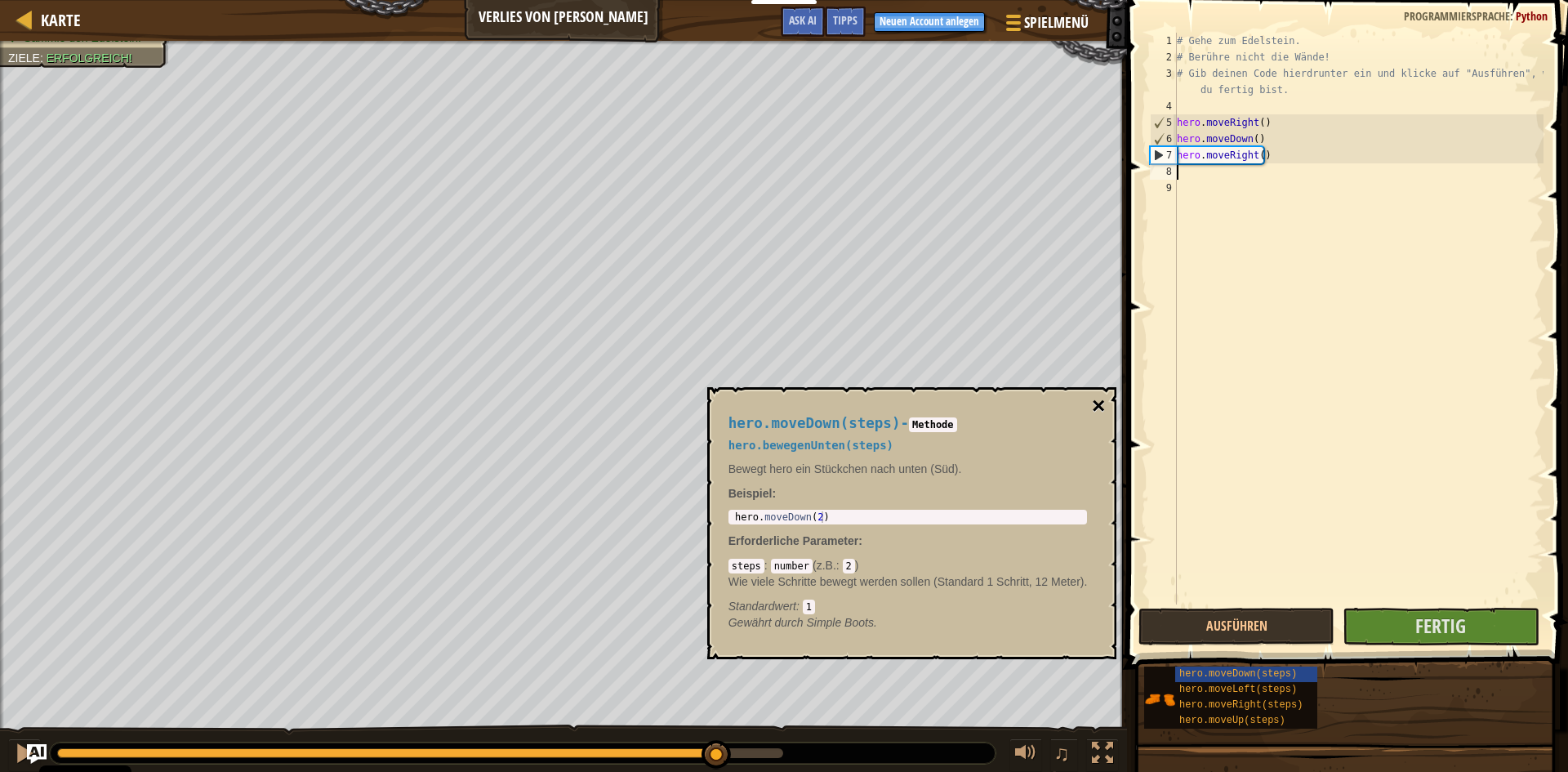
click at [1100, 407] on button "×" at bounding box center [1098, 405] width 13 height 23
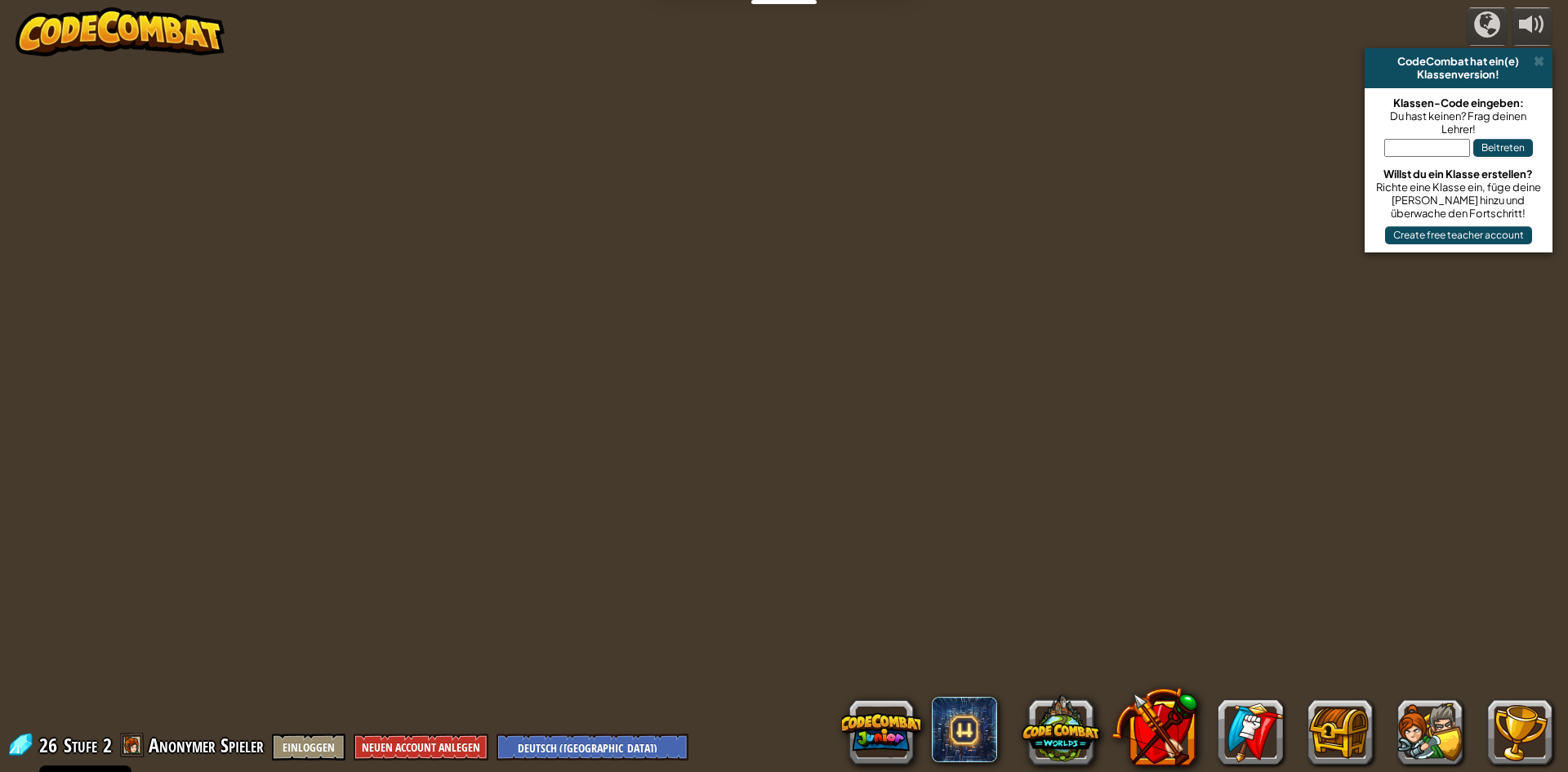
select select "de-DE"
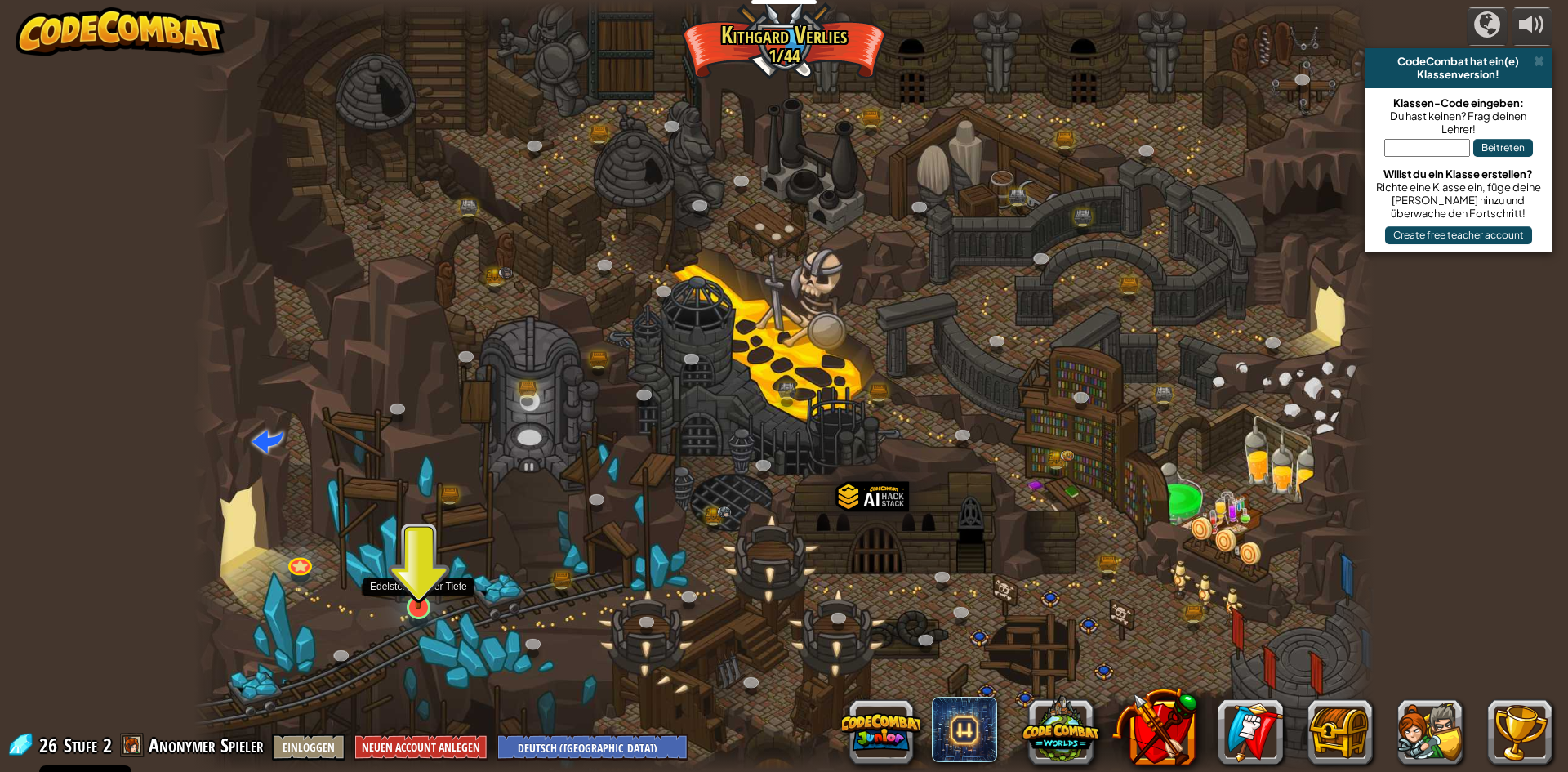
click at [412, 597] on img at bounding box center [418, 573] width 32 height 73
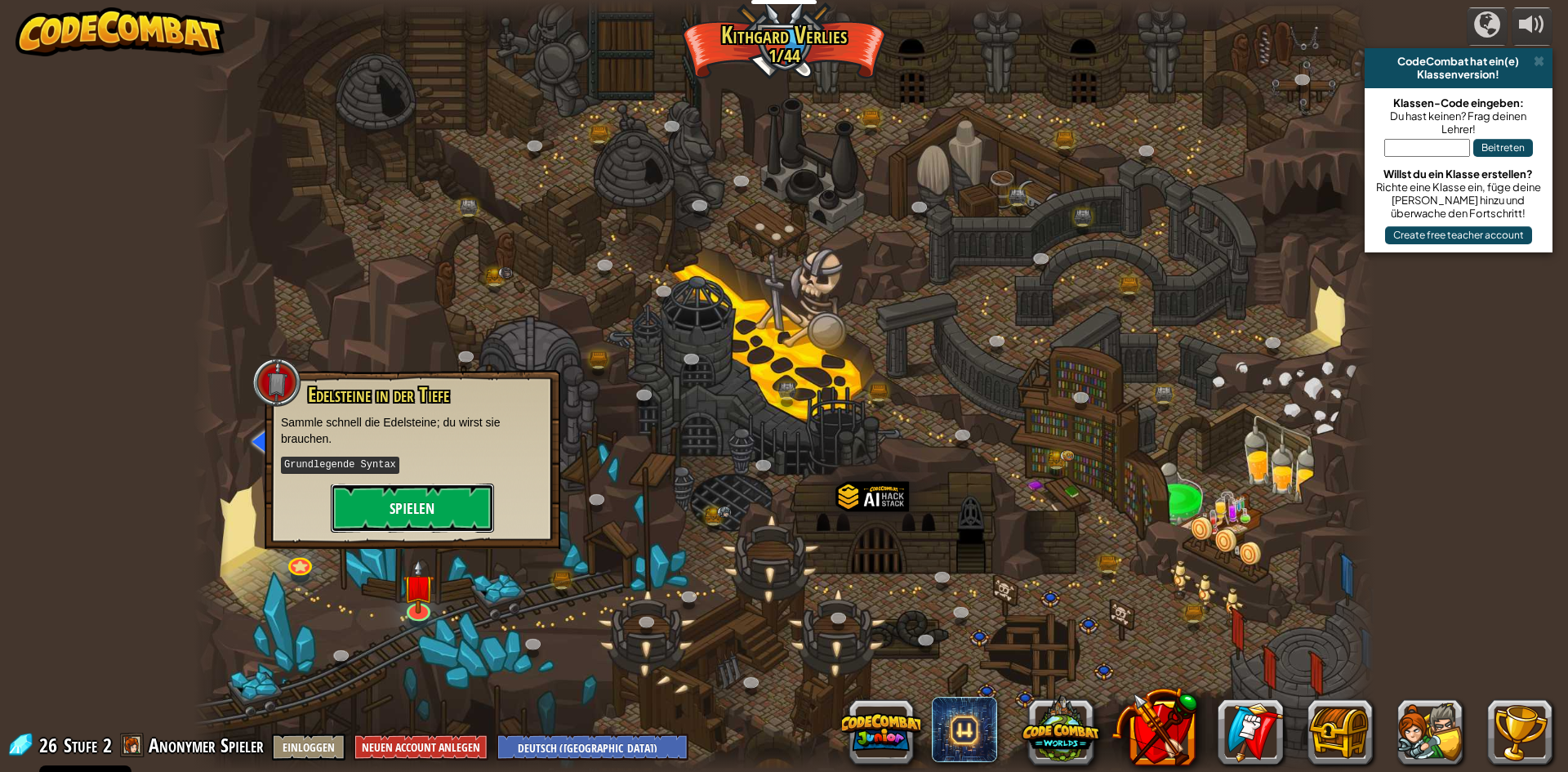
click at [357, 522] on button "Spielen" at bounding box center [412, 508] width 163 height 49
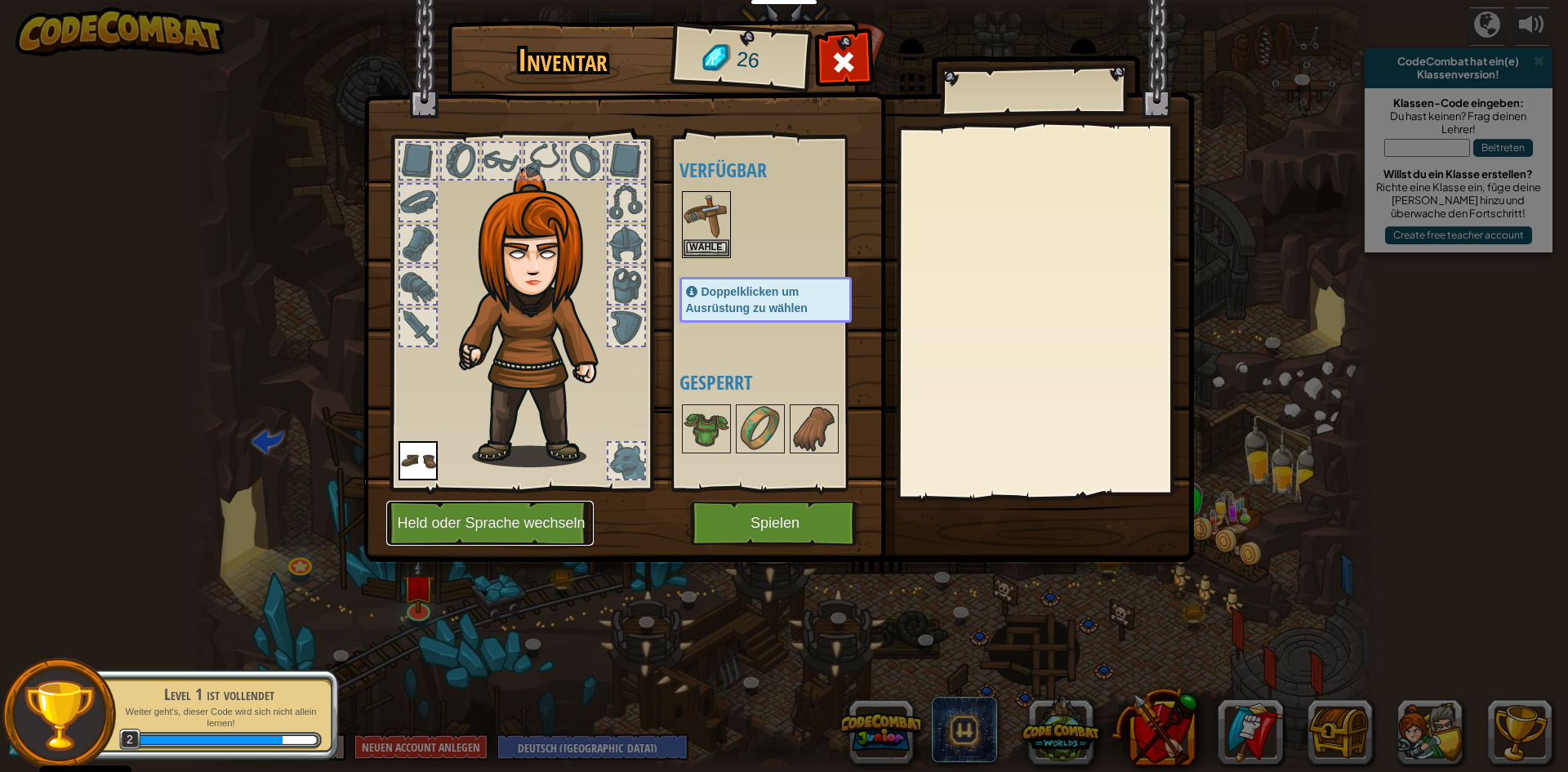
click at [503, 525] on button "Held oder Sprache wechseln" at bounding box center [490, 523] width 208 height 45
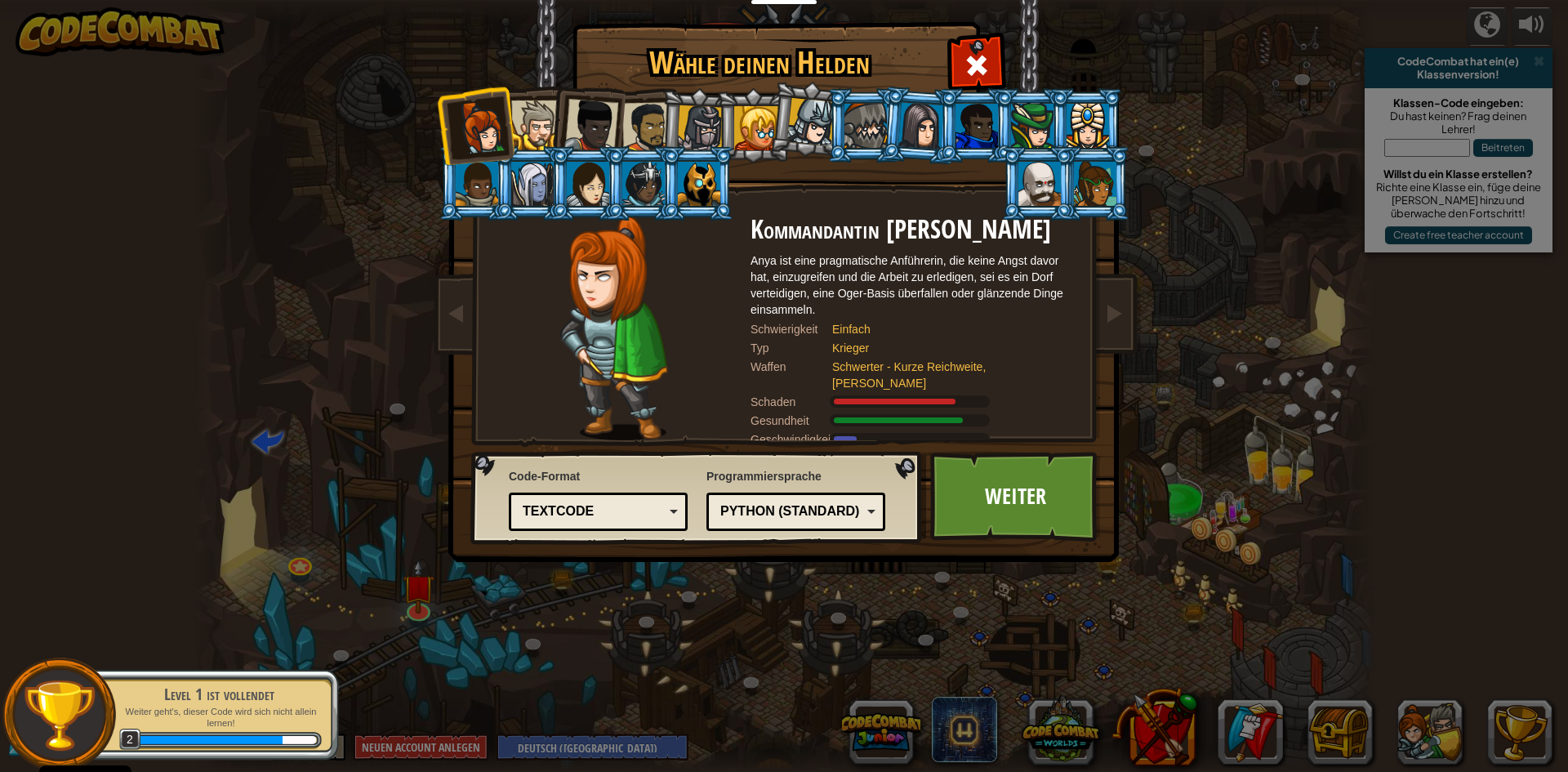
click at [833, 500] on div "Python (Standard)" at bounding box center [796, 512] width 157 height 26
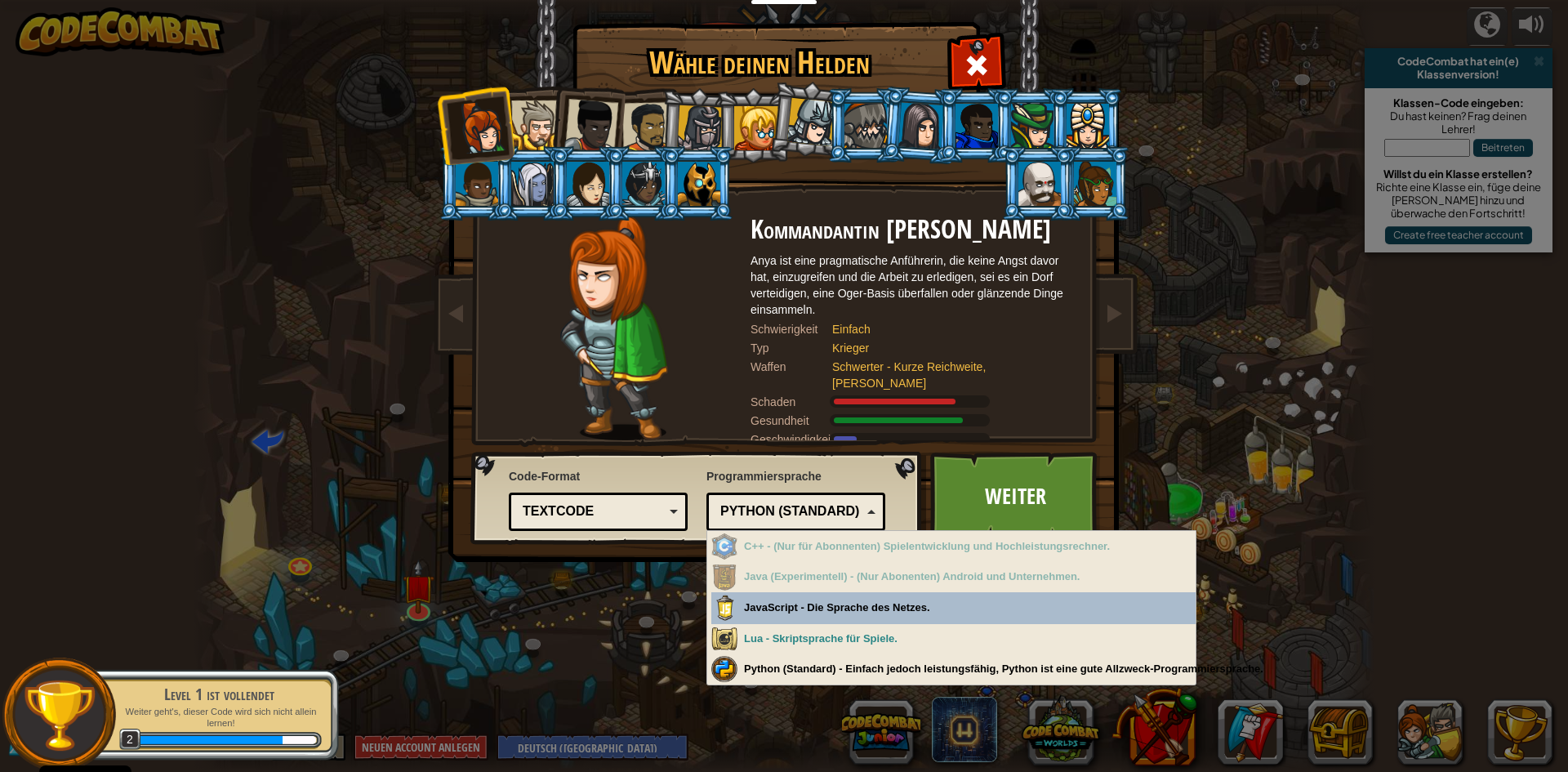
click at [840, 500] on div "Python (Standard)" at bounding box center [796, 512] width 157 height 26
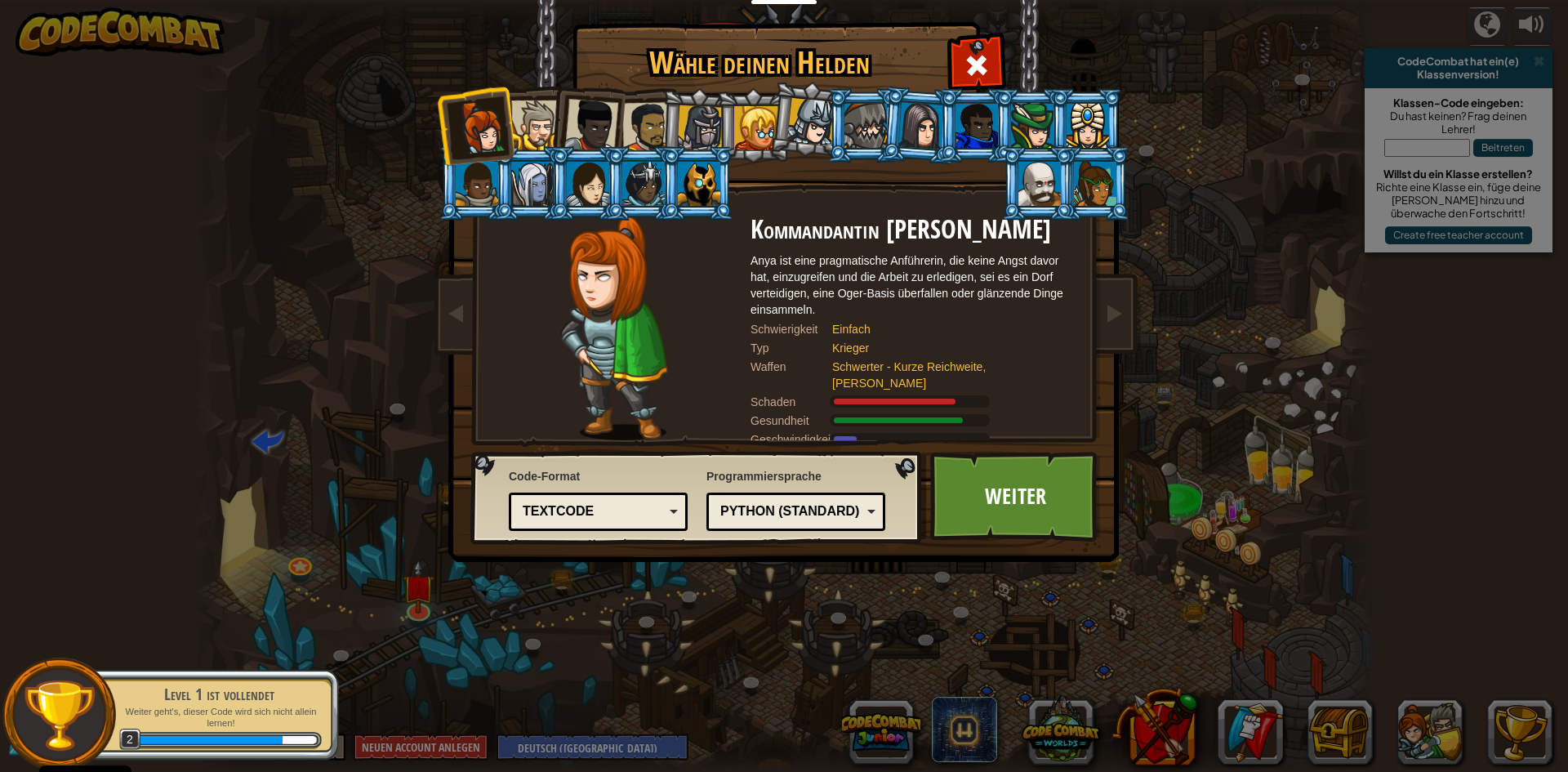
click at [544, 505] on div "Textcode" at bounding box center [592, 512] width 141 height 19
click at [593, 637] on div "Wähle deinen Helden 26 Kommandantin [PERSON_NAME] ist eine pragmatische Anführe…" at bounding box center [784, 386] width 1568 height 772
